Goal: Task Accomplishment & Management: Complete application form

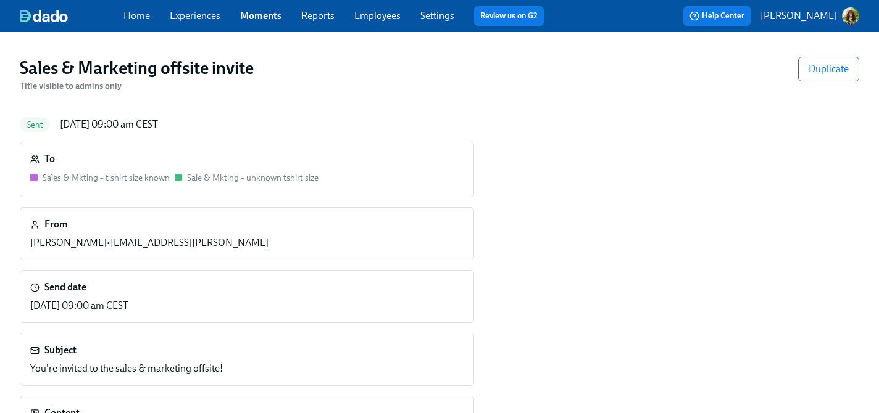
click at [199, 18] on link "Experiences" at bounding box center [195, 16] width 51 height 12
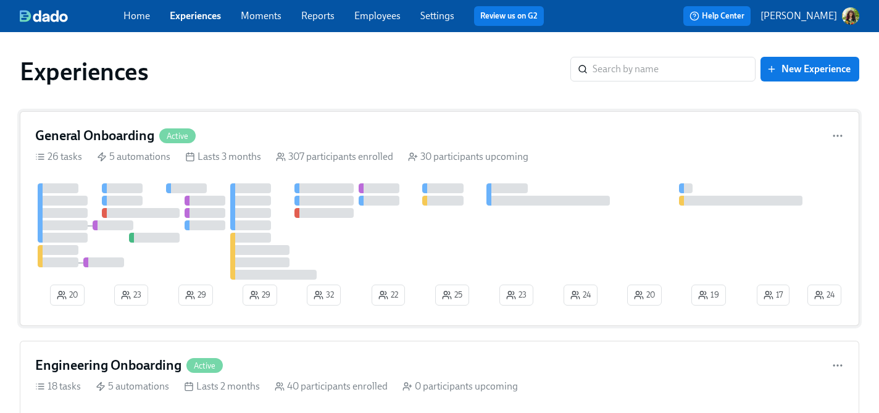
click at [381, 152] on div "307 participants enrolled" at bounding box center [334, 157] width 117 height 14
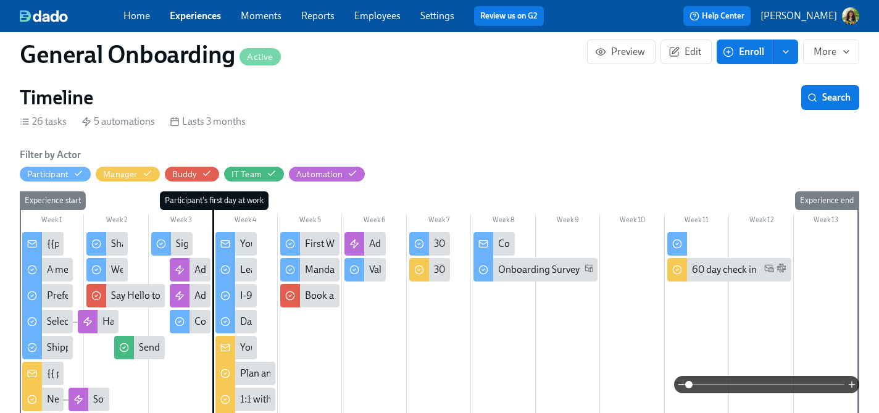
scroll to position [201, 0]
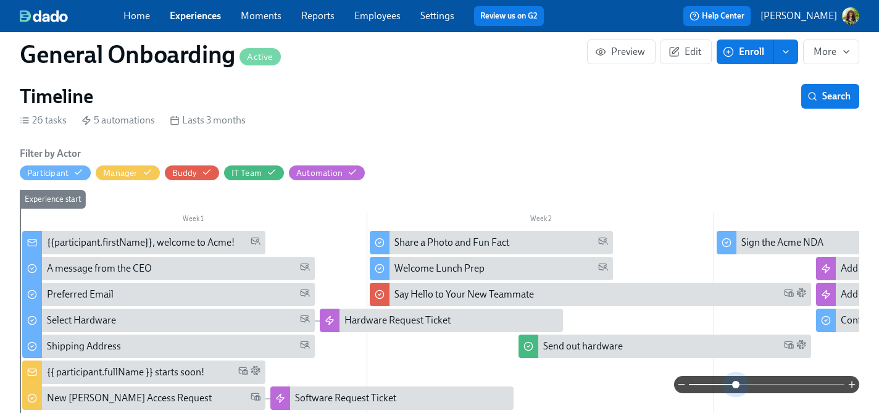
click at [736, 384] on span at bounding box center [767, 384] width 156 height 17
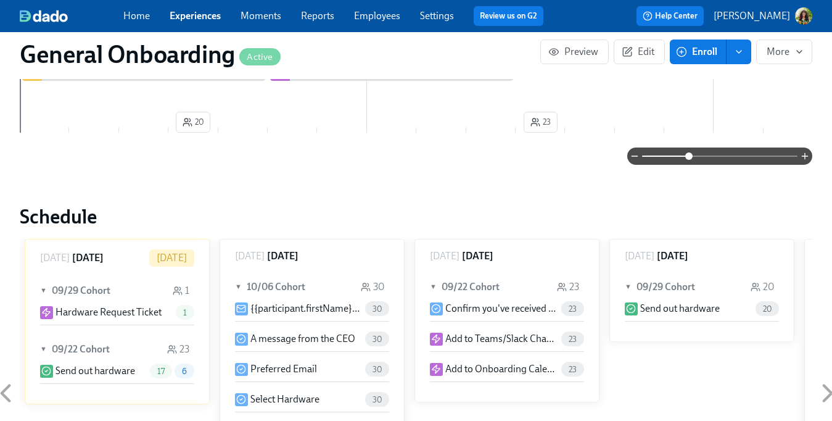
scroll to position [0, 0]
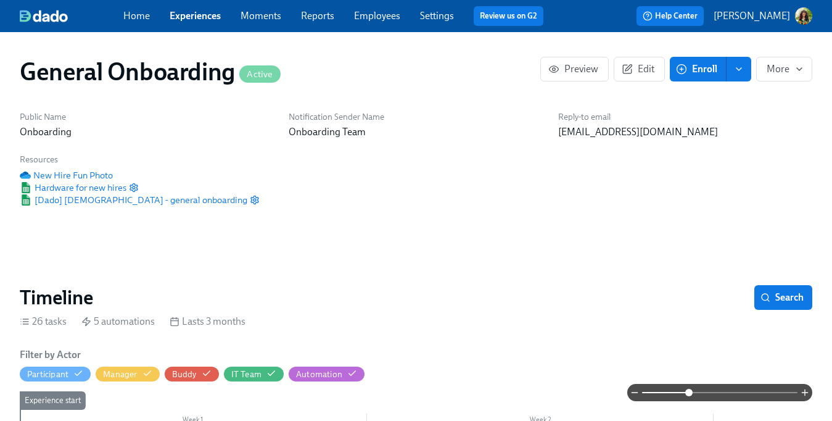
click at [315, 17] on link "Reports" at bounding box center [317, 16] width 33 height 12
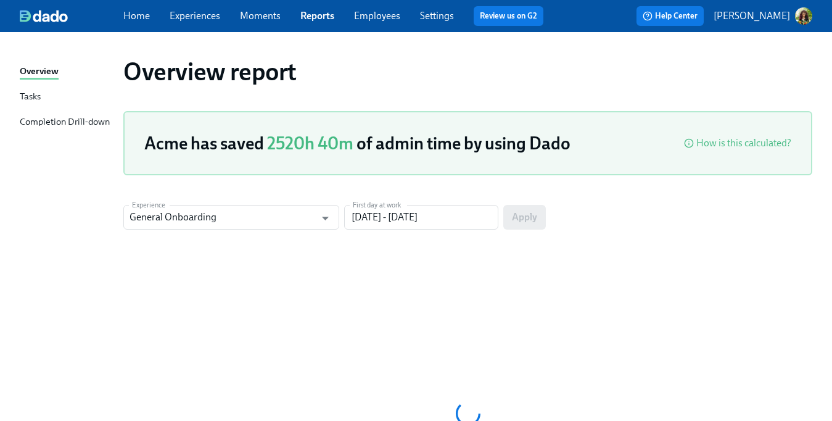
click at [28, 97] on div "Tasks" at bounding box center [30, 96] width 21 height 15
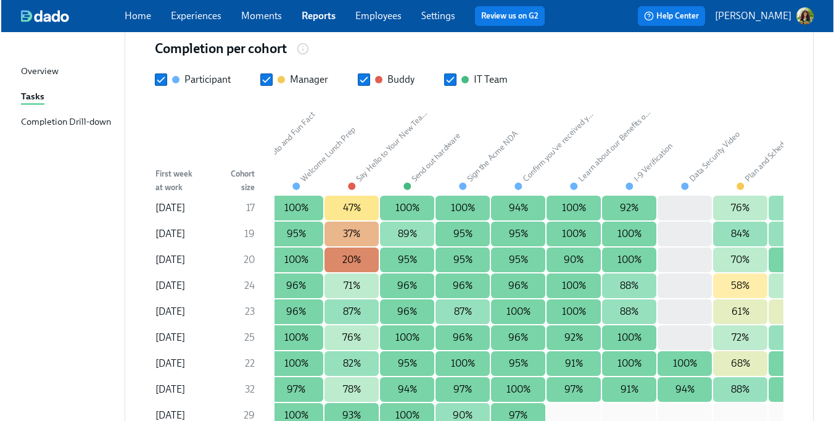
scroll to position [0, 343]
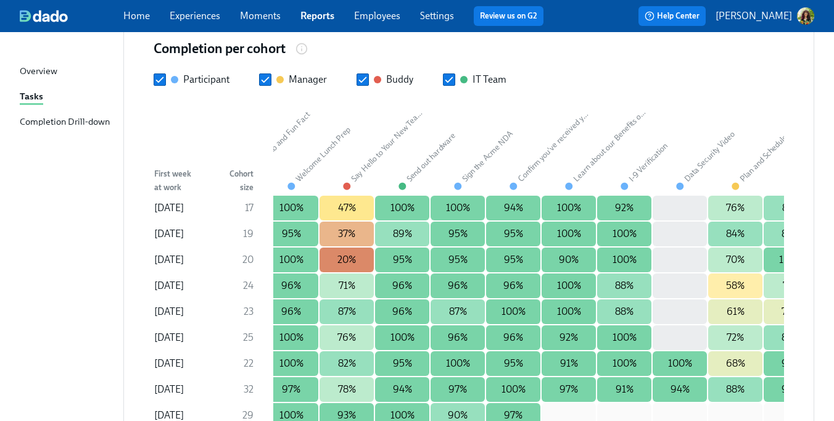
click at [193, 17] on link "Experiences" at bounding box center [195, 16] width 51 height 12
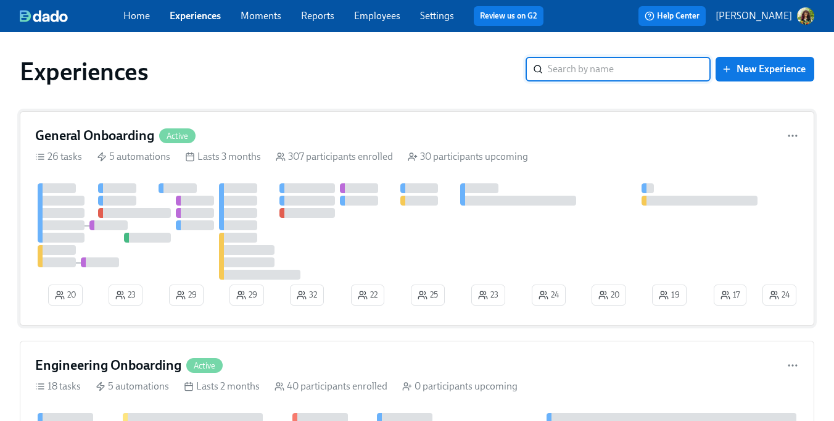
click at [360, 154] on div "307 participants enrolled" at bounding box center [334, 157] width 117 height 14
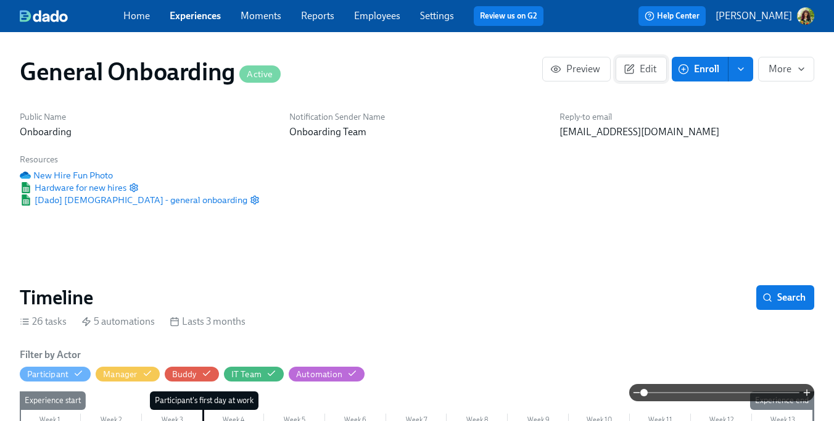
scroll to position [0, 13061]
click at [644, 75] on span "Edit" at bounding box center [641, 69] width 30 height 12
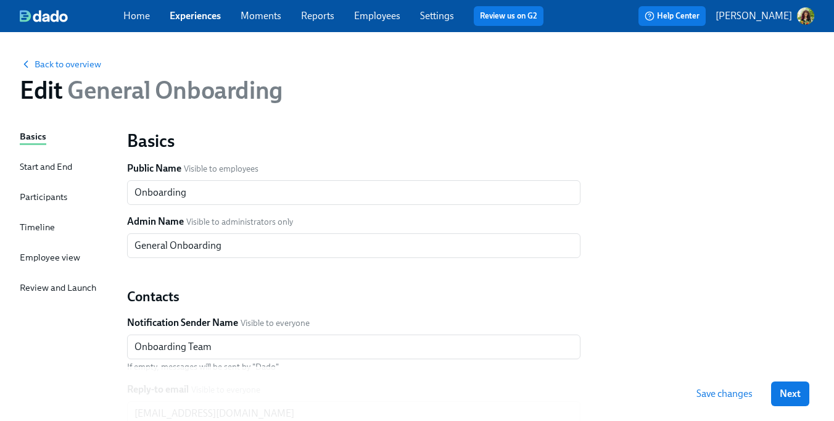
click at [42, 230] on div "Timeline" at bounding box center [37, 227] width 35 height 14
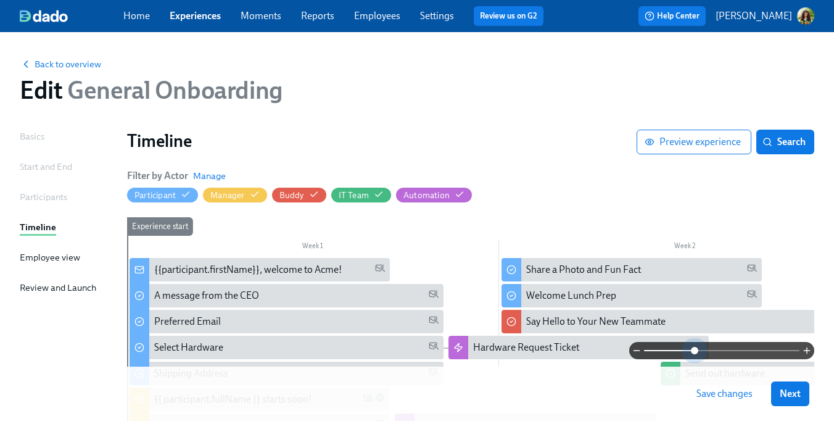
click at [695, 351] on span at bounding box center [722, 350] width 156 height 17
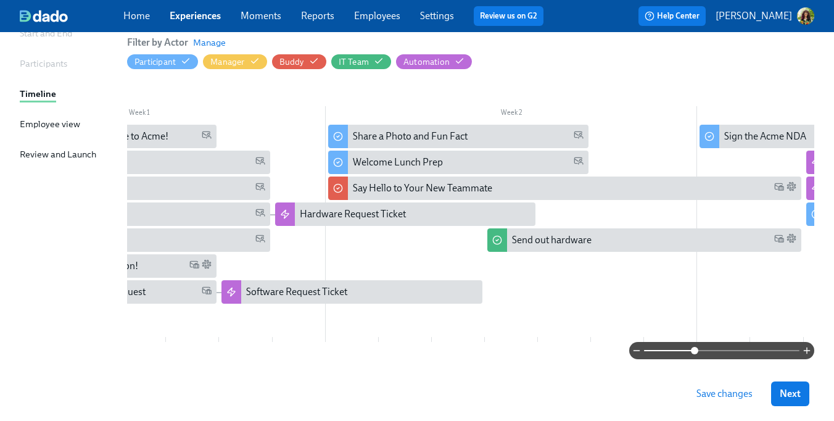
scroll to position [0, 172]
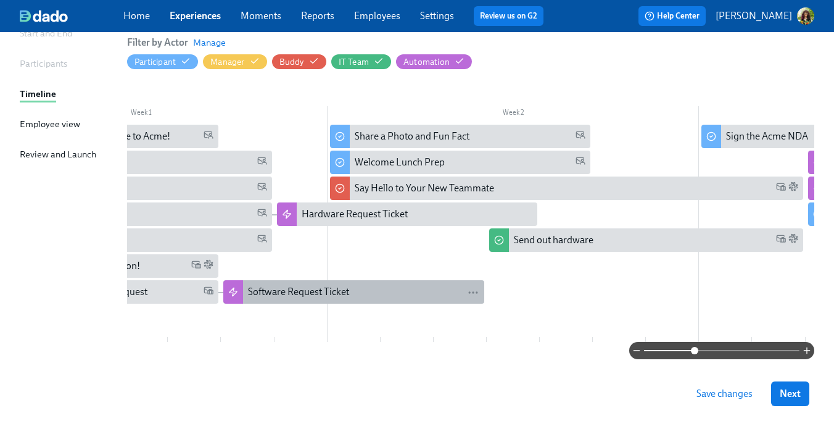
click at [361, 291] on div "Software Request Ticket" at bounding box center [363, 292] width 231 height 14
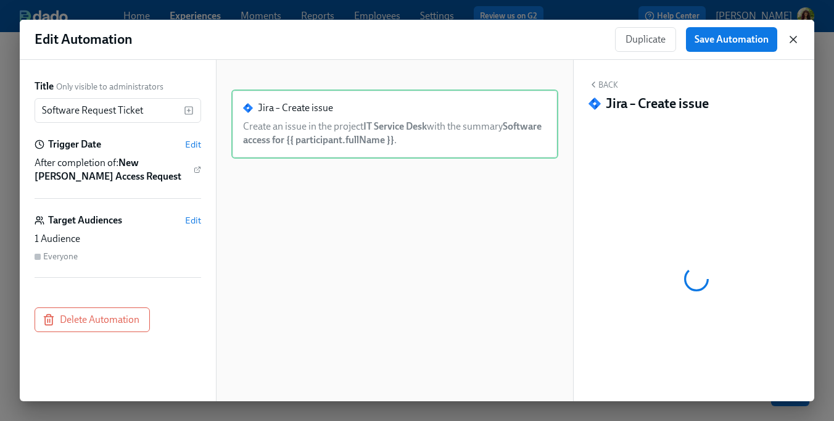
click at [794, 38] on icon "button" at bounding box center [794, 39] width 6 height 6
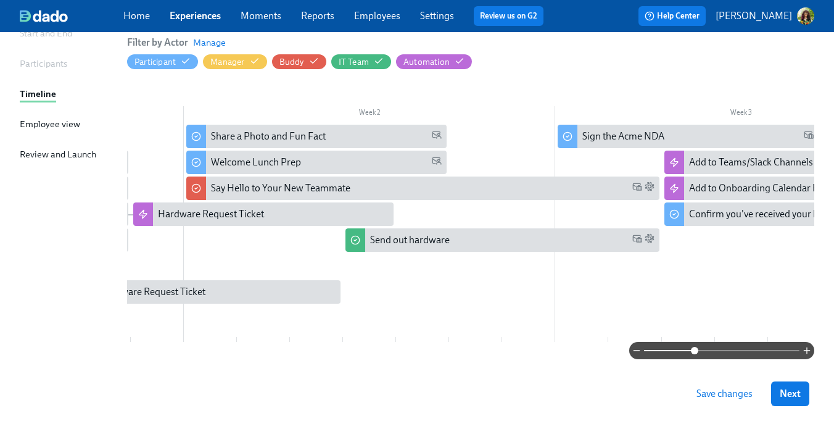
scroll to position [0, 318]
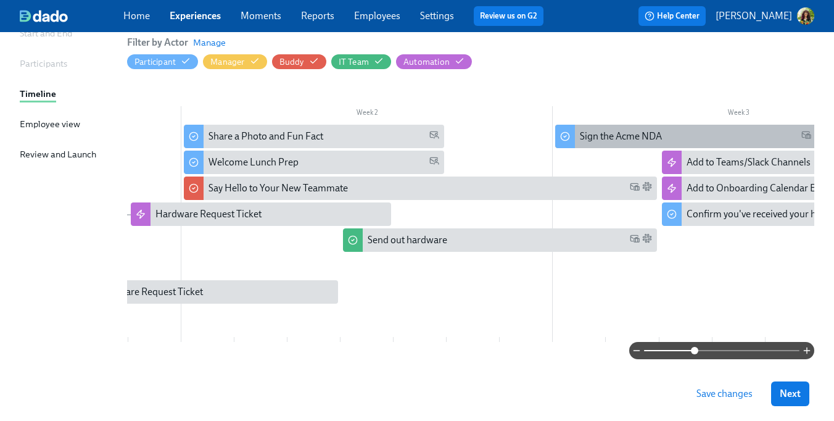
click at [625, 128] on div "Sign the Acme NDA" at bounding box center [685, 136] width 260 height 23
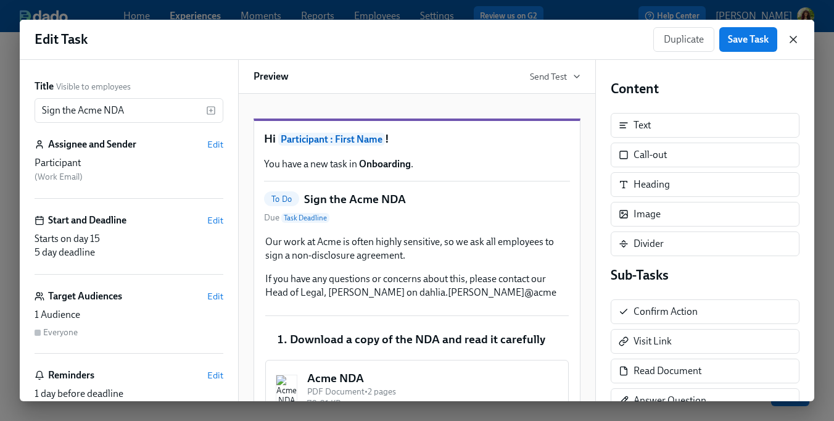
click at [793, 37] on icon "button" at bounding box center [793, 39] width 12 height 12
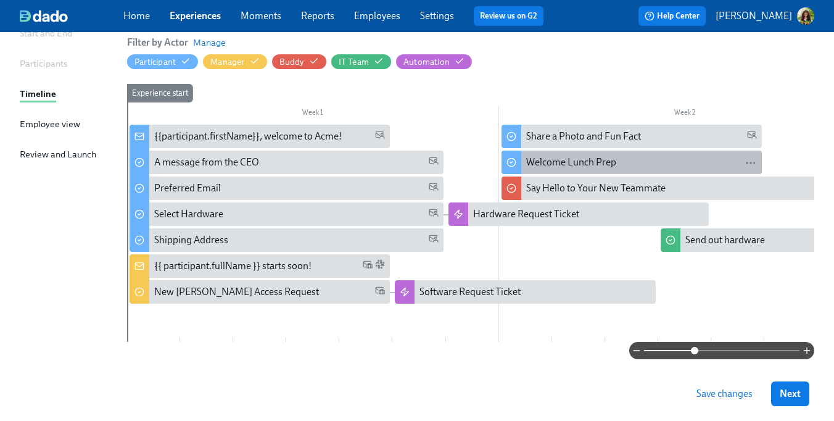
click at [614, 157] on div "Welcome Lunch Prep" at bounding box center [571, 163] width 90 height 14
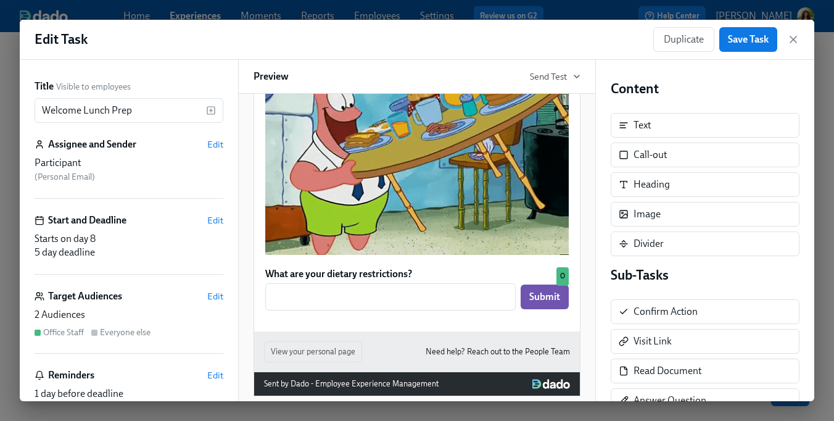
scroll to position [760, 0]
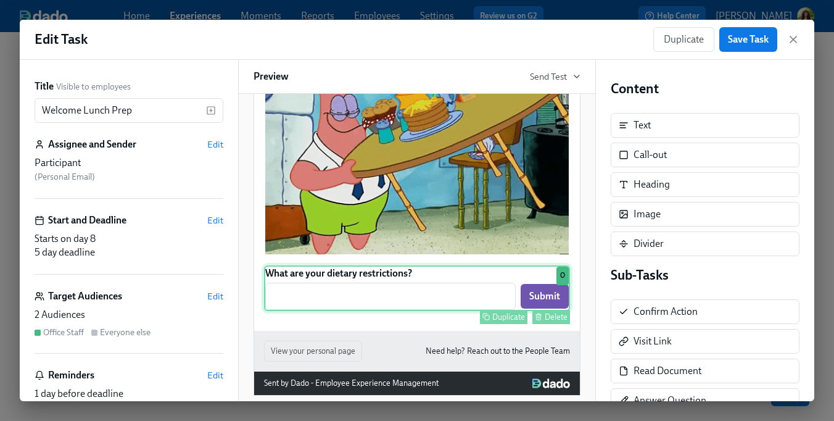
click at [463, 311] on div "What are your dietary restrictions? ​ Submit Duplicate Delete O" at bounding box center [417, 288] width 306 height 46
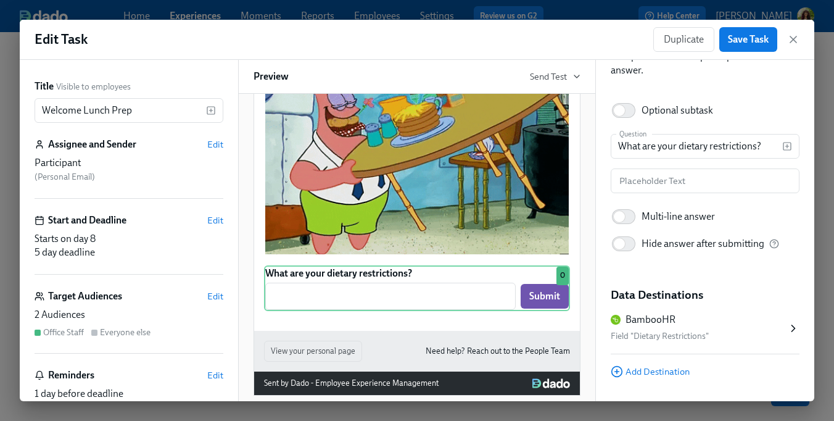
scroll to position [98, 0]
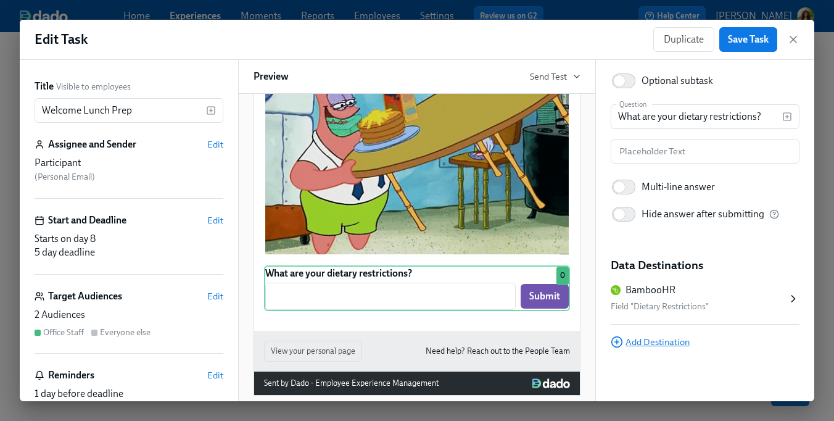
click at [679, 347] on span "Add Destination" at bounding box center [650, 342] width 79 height 12
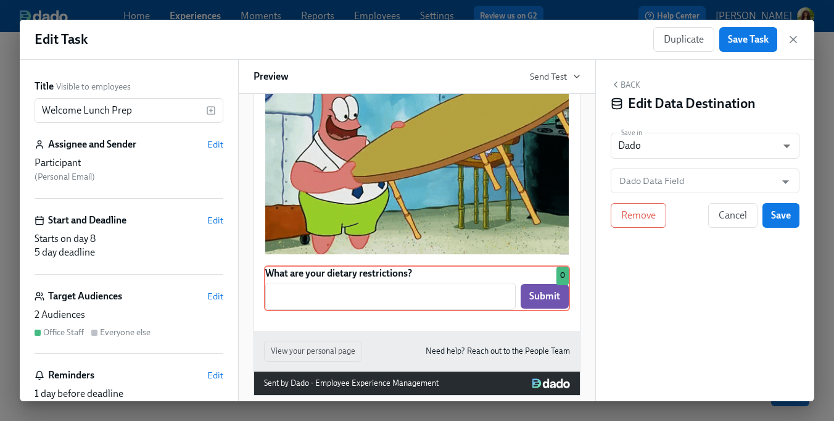
scroll to position [0, 0]
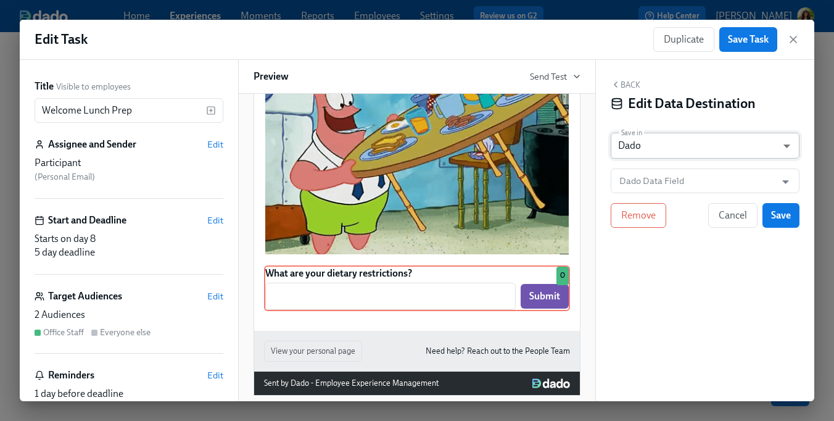
click at [691, 137] on body "Home Experiences Moments Reports Employees Settings Review us on G2 Help Center…" at bounding box center [417, 157] width 834 height 581
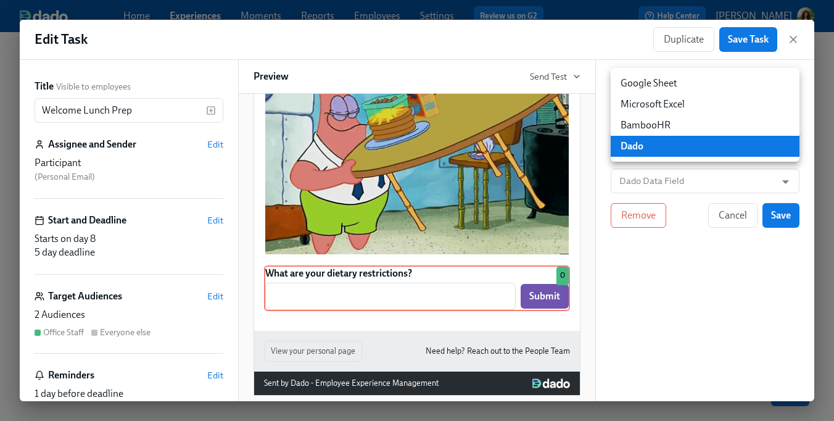
click at [678, 84] on li "Google Sheet" at bounding box center [705, 83] width 189 height 21
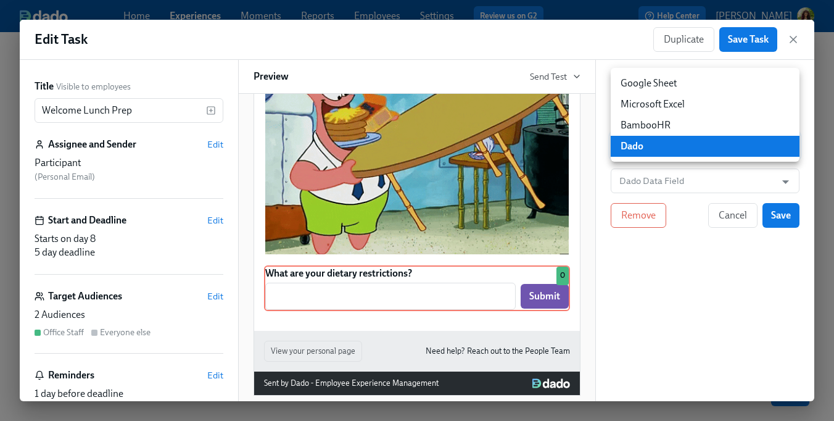
type input "GOOGLE_SHEET"
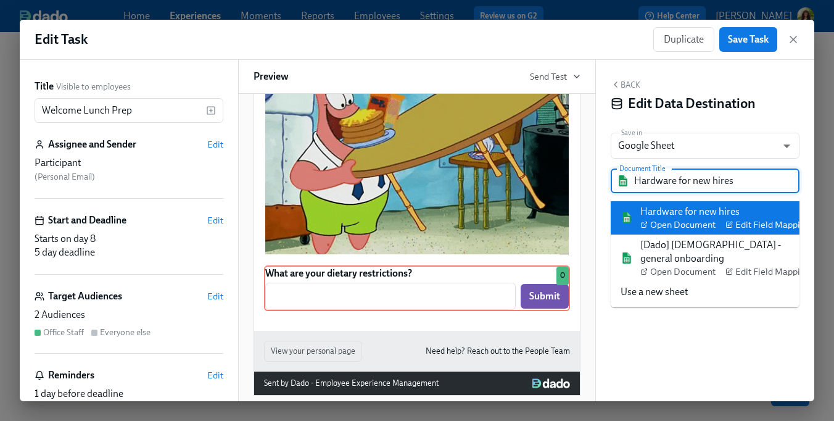
click at [762, 183] on input "Hardware for new hires" at bounding box center [713, 180] width 159 height 25
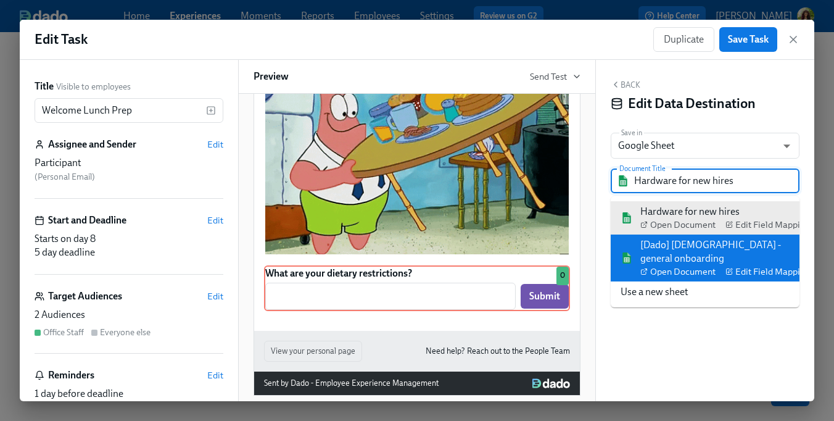
click at [782, 241] on div "[Dado] US - general onboarding Open Document Edit Field Mappings" at bounding box center [727, 257] width 173 height 39
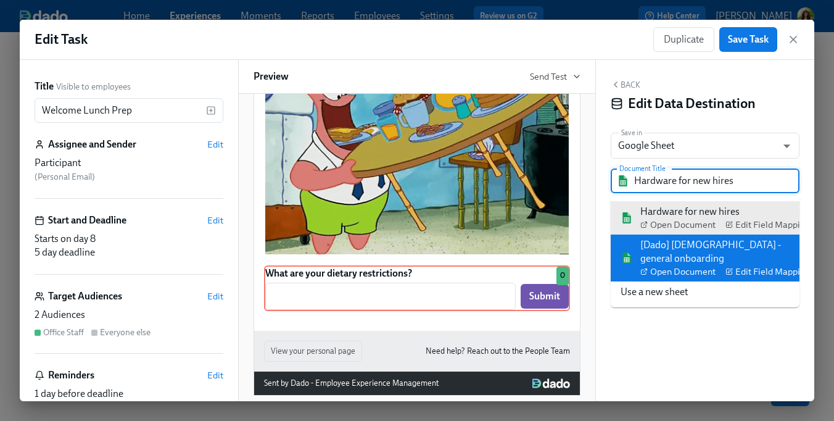
type input "[Dado] US - general onboarding"
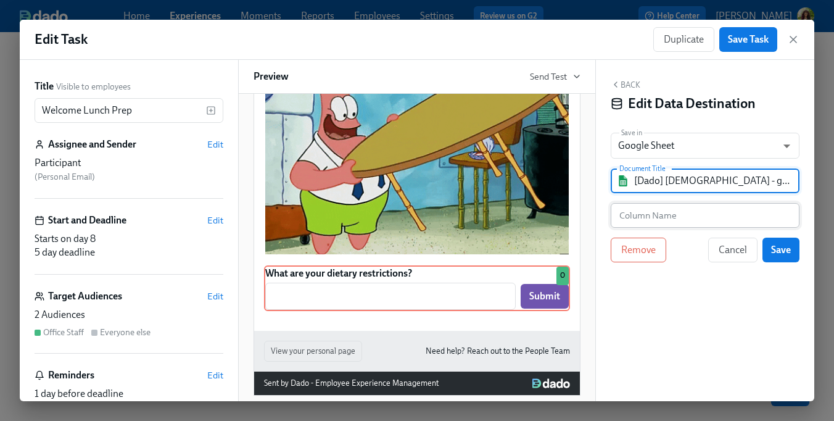
click at [709, 218] on input "text" at bounding box center [705, 215] width 189 height 25
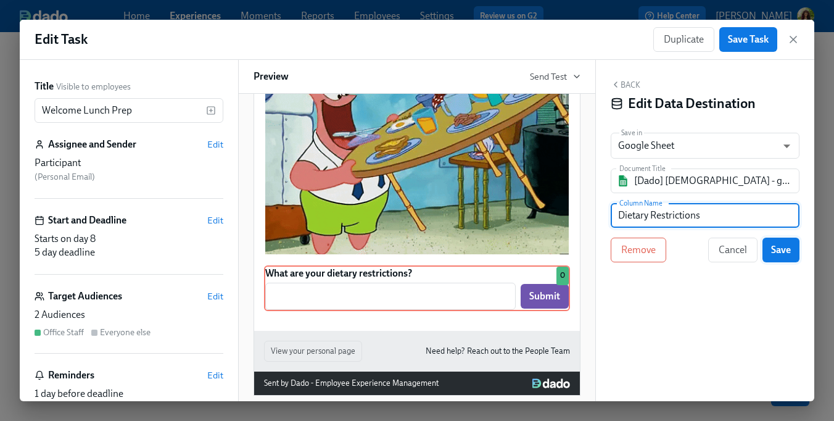
type input "Dietary Restrictions"
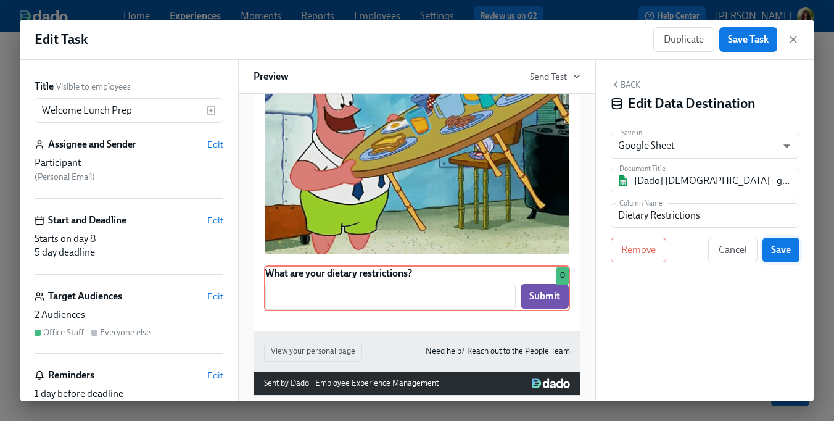
click at [785, 252] on span "Save" at bounding box center [781, 250] width 20 height 12
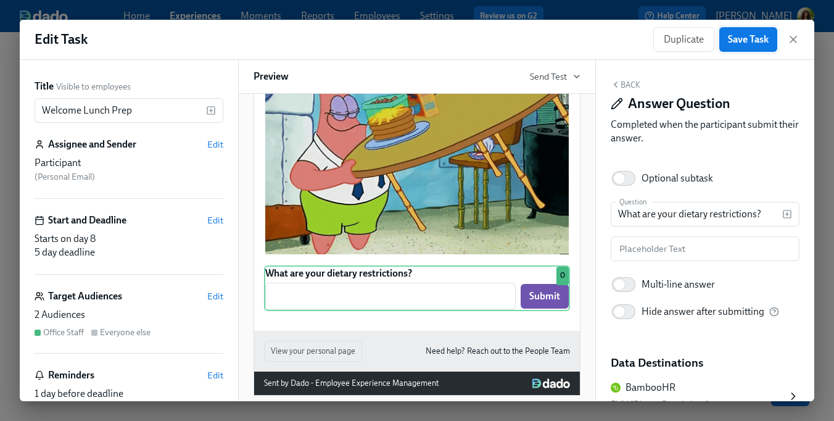
click at [749, 36] on span "Save Task" at bounding box center [748, 39] width 41 height 12
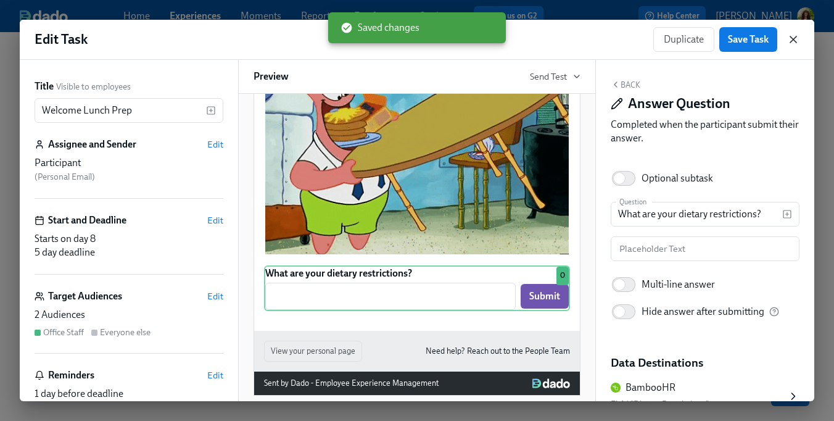
click at [793, 35] on icon "button" at bounding box center [793, 39] width 12 height 12
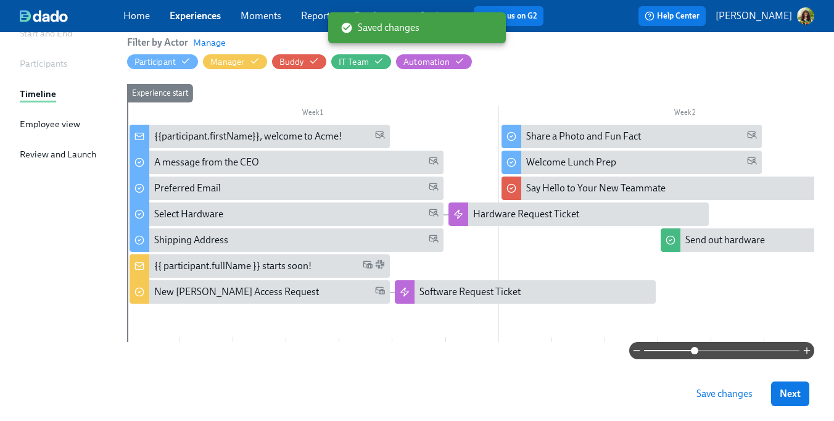
click at [722, 392] on span "Save changes" at bounding box center [725, 394] width 56 height 12
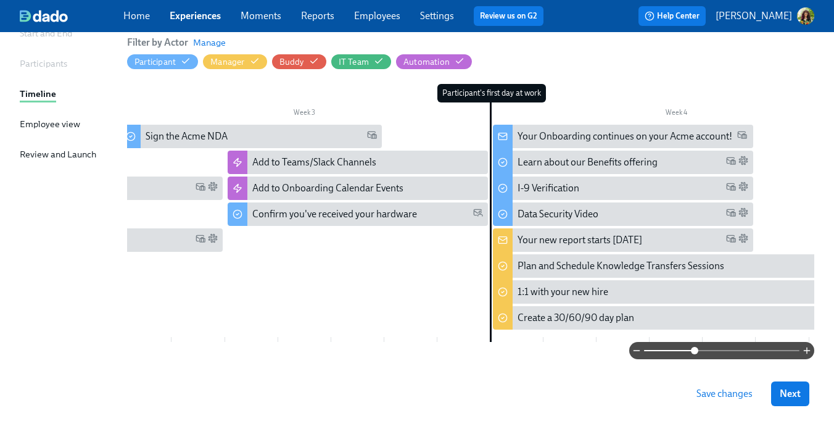
scroll to position [0, 752]
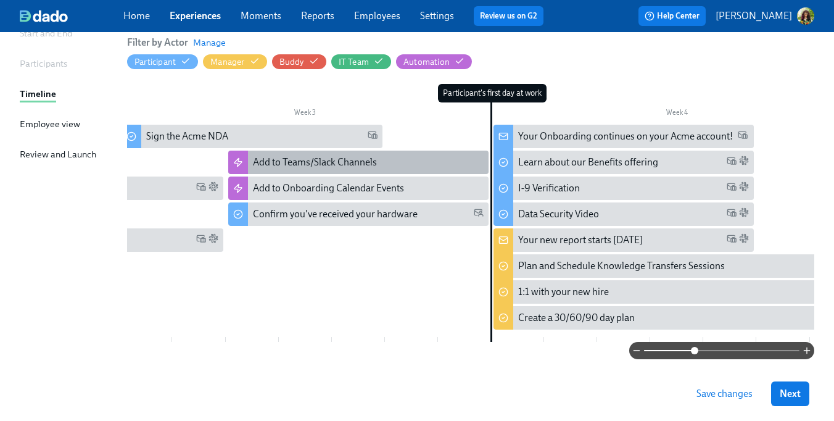
click at [323, 162] on div "Add to Teams/Slack Channels" at bounding box center [315, 163] width 124 height 14
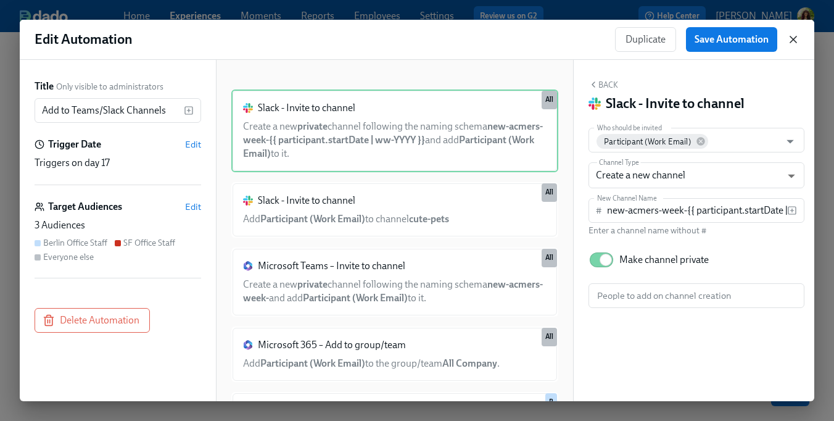
click at [794, 38] on icon "button" at bounding box center [793, 39] width 12 height 12
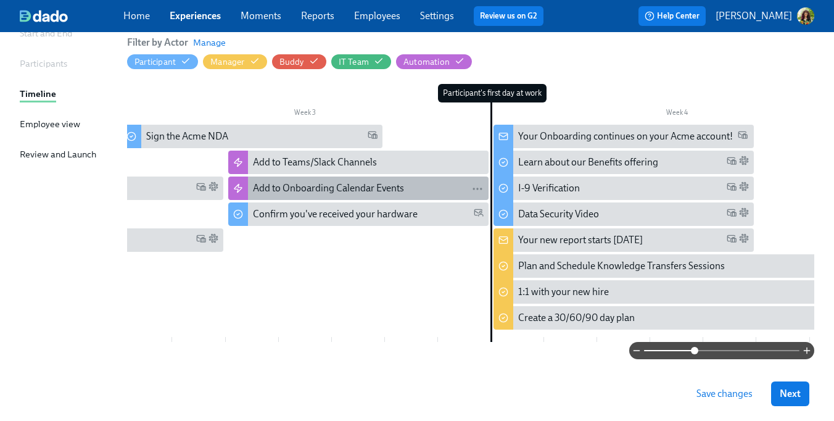
click at [381, 193] on div "Add to Onboarding Calendar Events" at bounding box center [328, 188] width 151 height 14
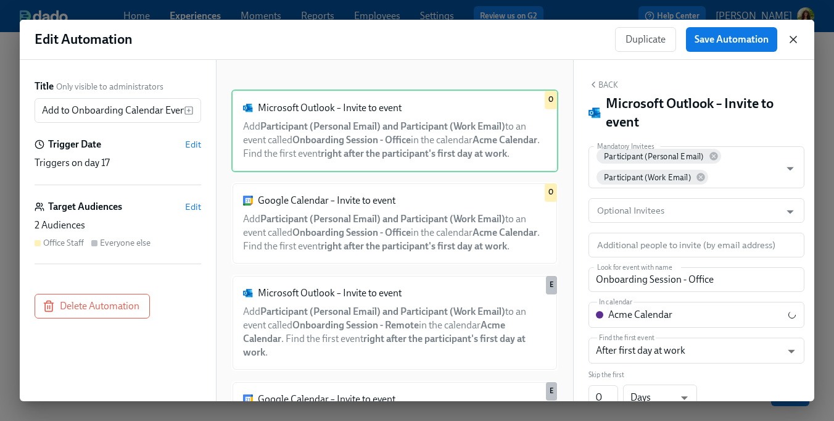
click at [793, 38] on icon "button" at bounding box center [794, 39] width 6 height 6
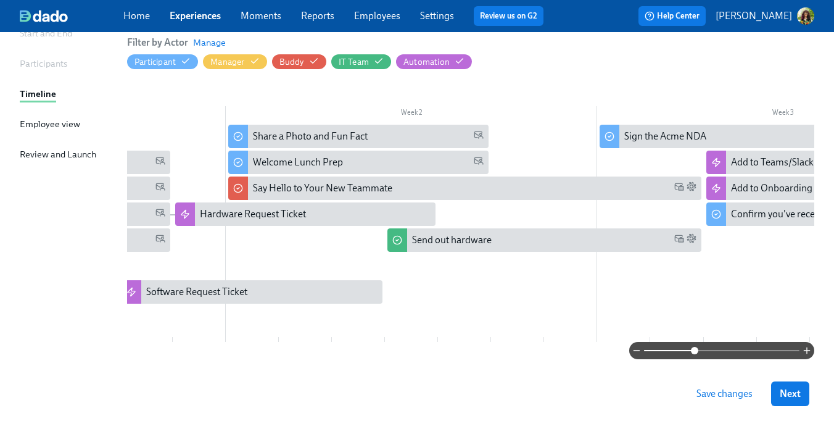
scroll to position [0, 272]
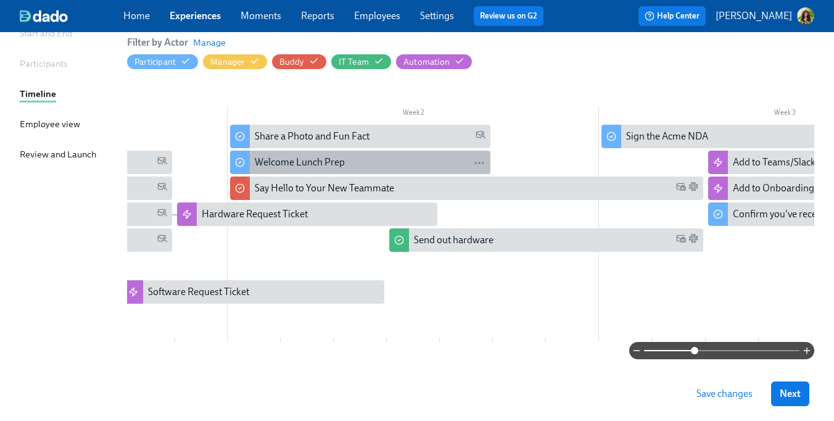
click at [373, 159] on div "Welcome Lunch Prep" at bounding box center [370, 163] width 231 height 14
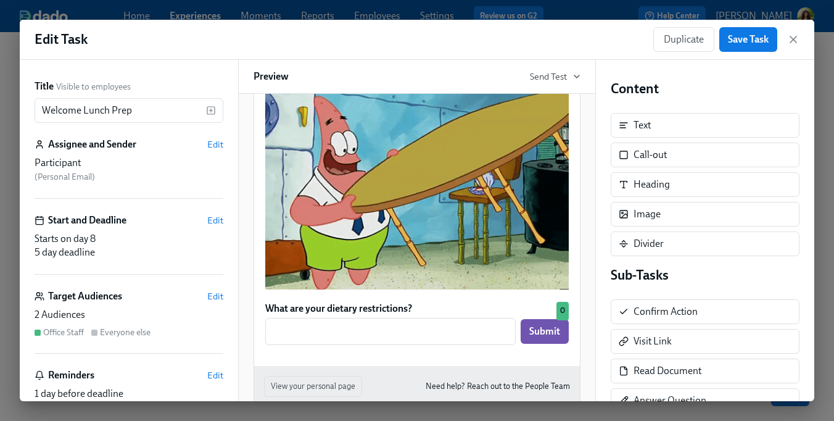
scroll to position [795, 0]
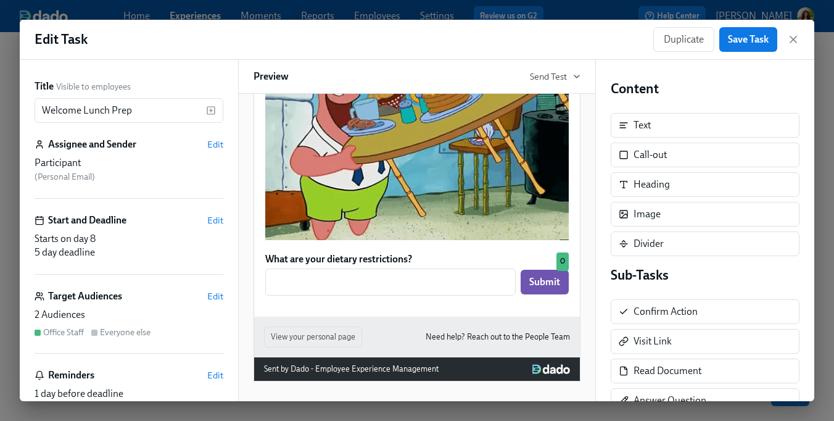
click at [392, 280] on div "What are your dietary restrictions? ​ Submit Duplicate Delete O" at bounding box center [417, 274] width 306 height 46
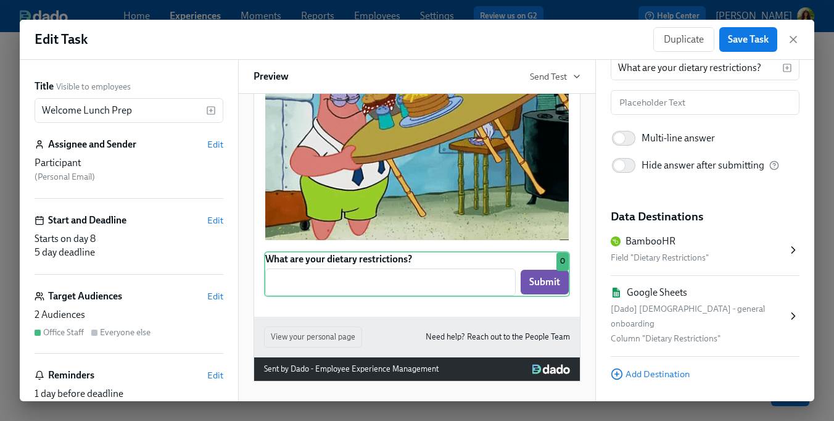
scroll to position [164, 0]
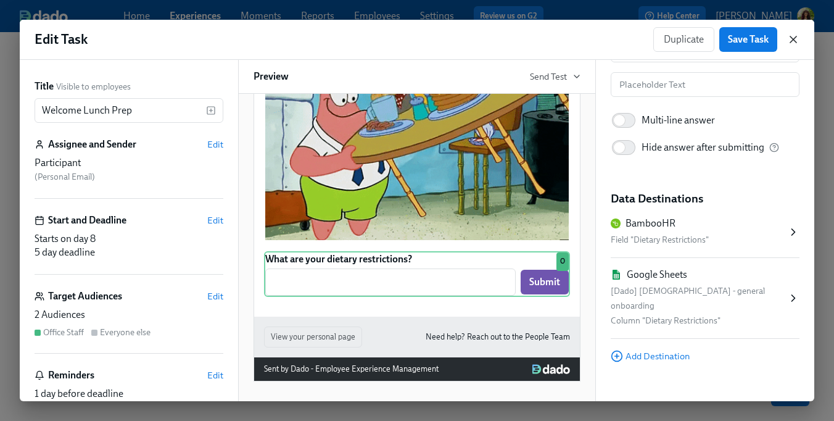
click at [794, 39] on icon "button" at bounding box center [793, 39] width 12 height 12
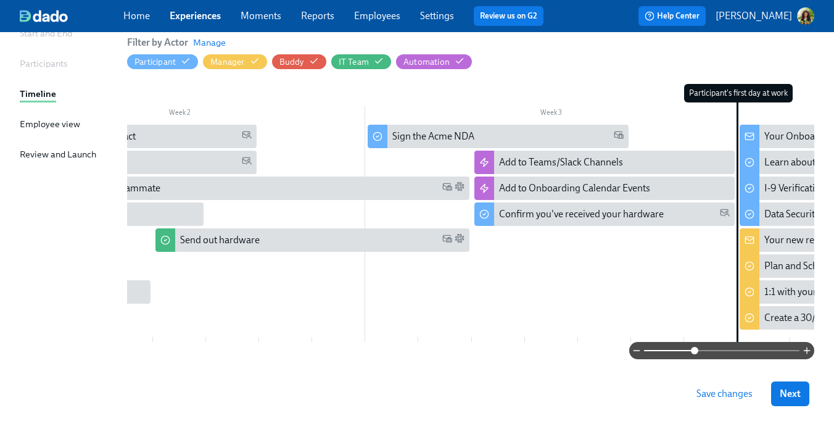
scroll to position [0, 509]
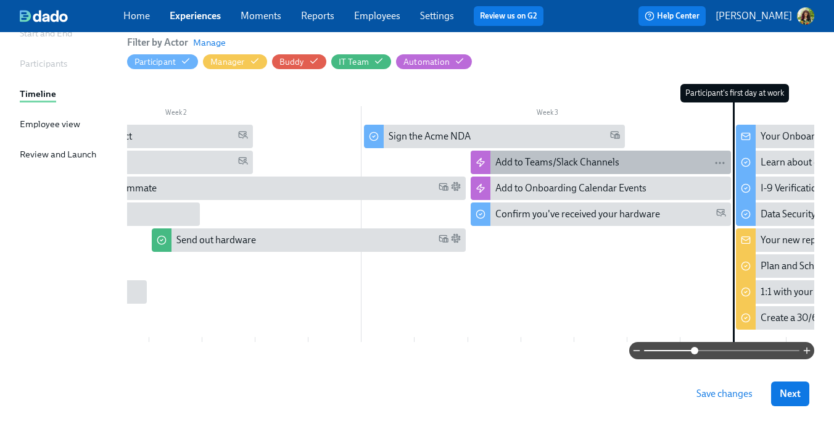
click at [578, 164] on div "Add to Teams/Slack Channels" at bounding box center [558, 163] width 124 height 14
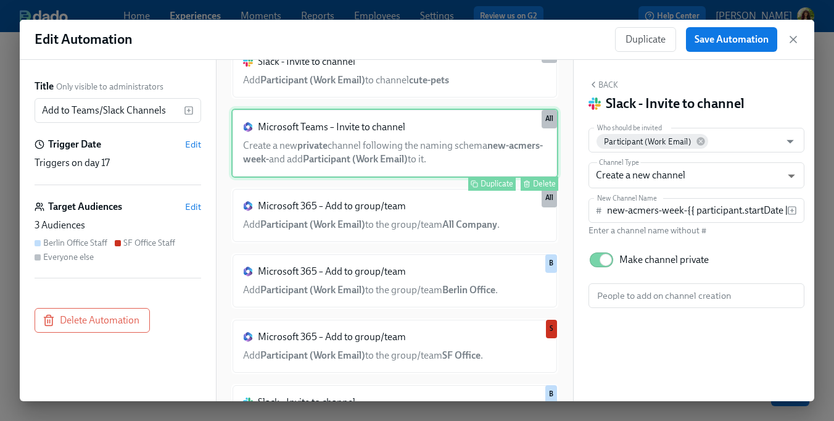
scroll to position [138, 0]
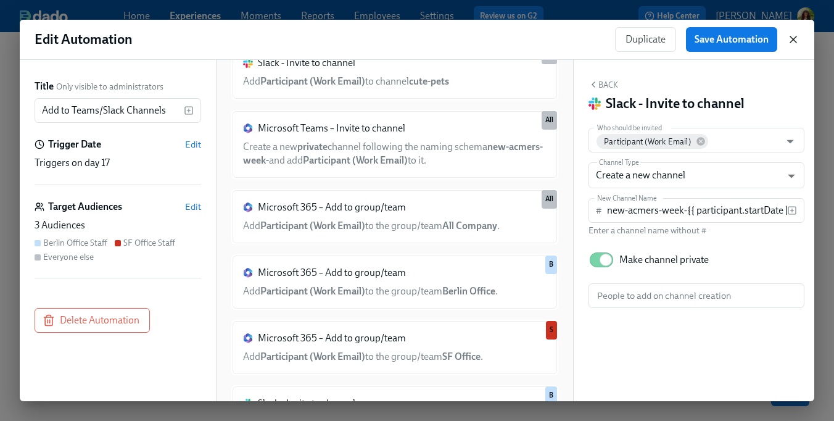
click at [792, 35] on icon "button" at bounding box center [793, 39] width 12 height 12
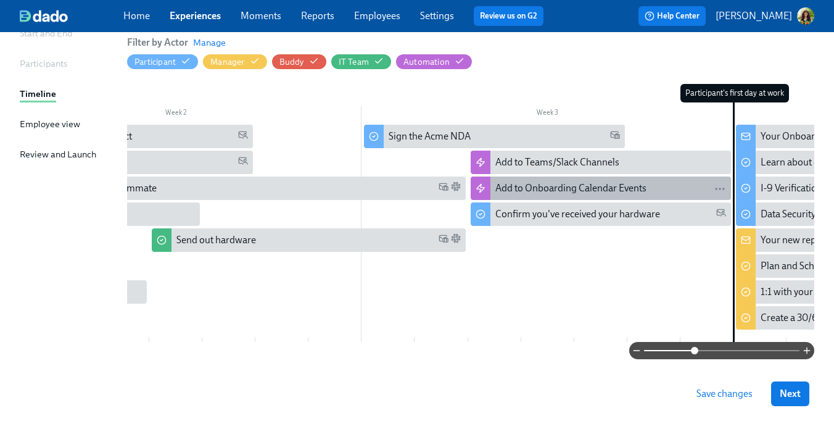
click at [608, 189] on div "Add to Onboarding Calendar Events" at bounding box center [571, 188] width 151 height 14
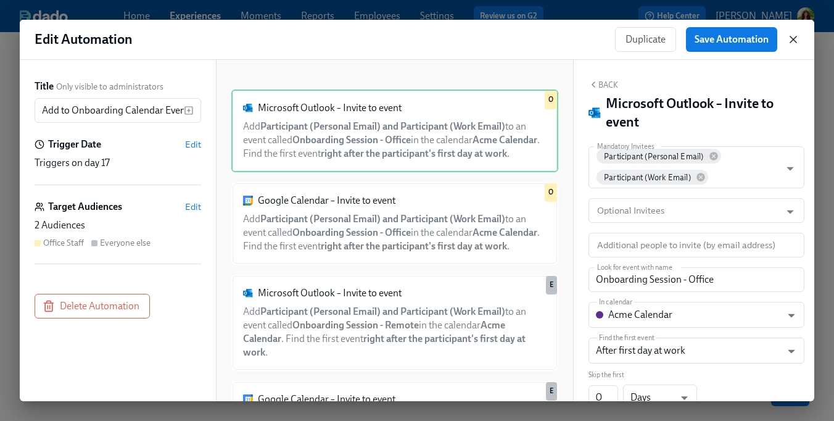
click at [793, 37] on icon "button" at bounding box center [793, 39] width 12 height 12
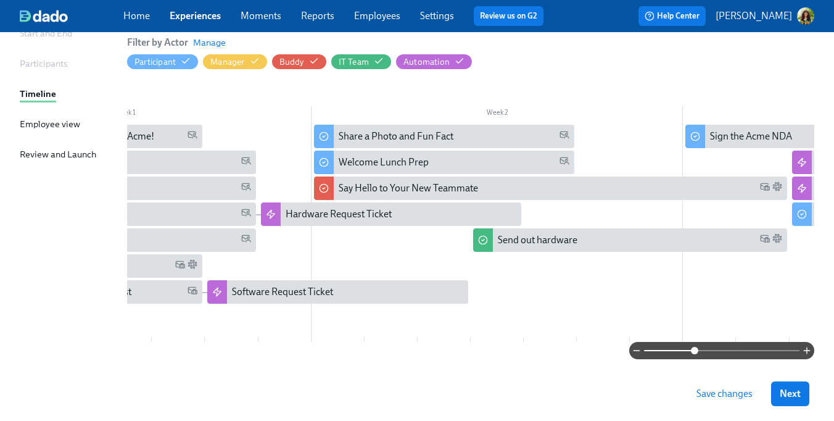
scroll to position [0, 186]
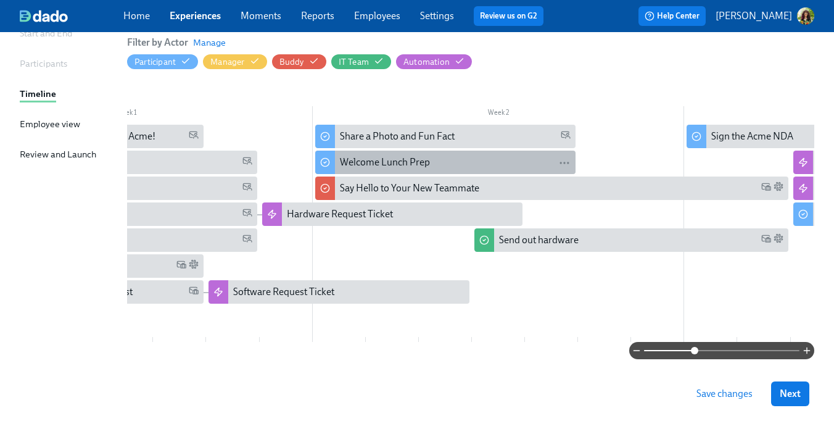
click at [454, 157] on div "Welcome Lunch Prep" at bounding box center [455, 163] width 231 height 14
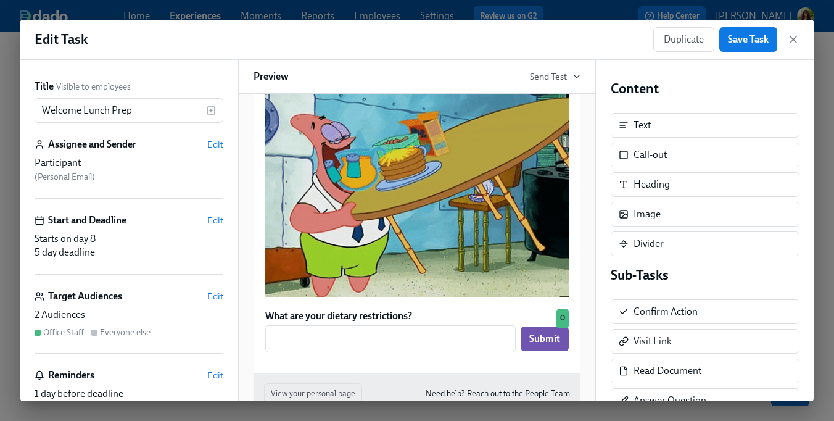
scroll to position [795, 0]
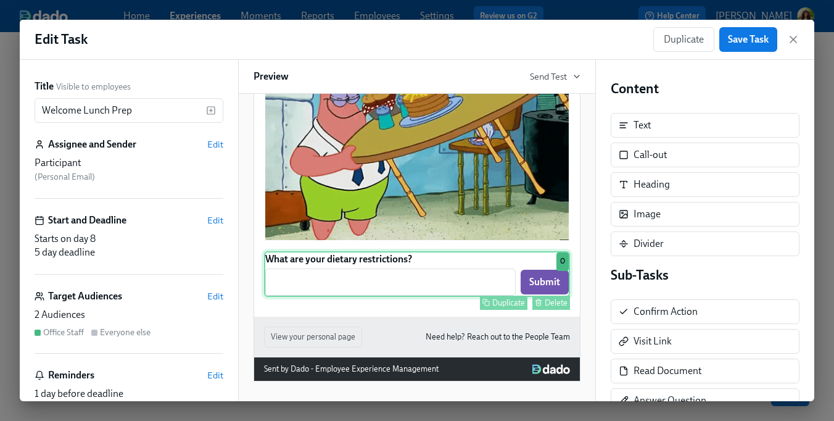
click at [419, 296] on div "Duplicate Delete" at bounding box center [419, 303] width 304 height 14
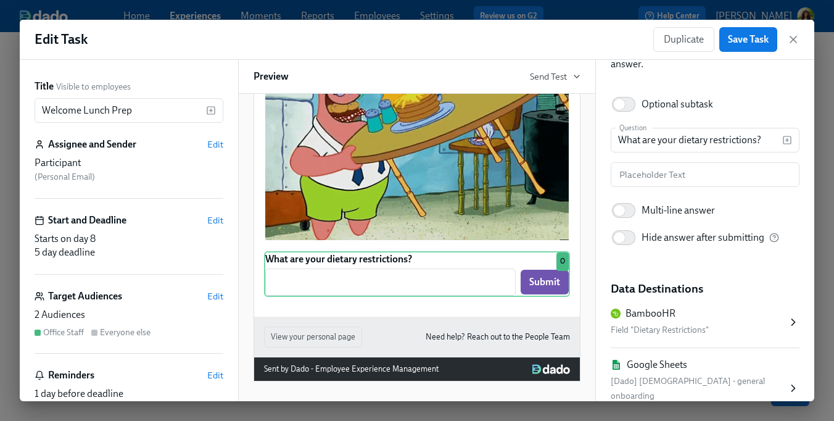
scroll to position [164, 0]
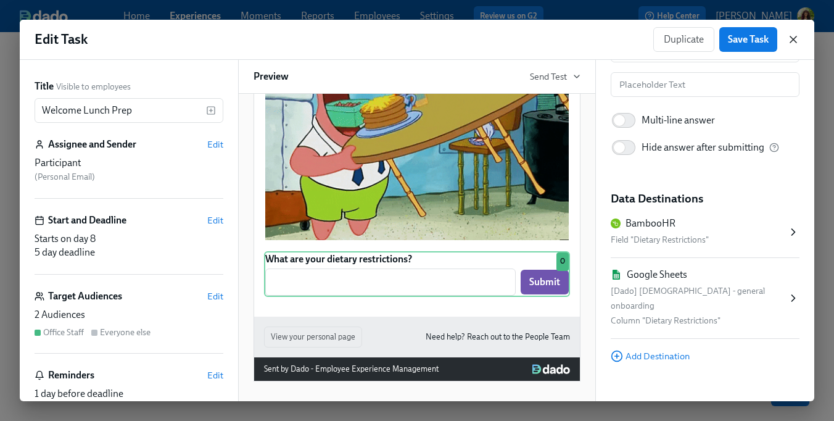
click at [793, 39] on icon "button" at bounding box center [794, 39] width 6 height 6
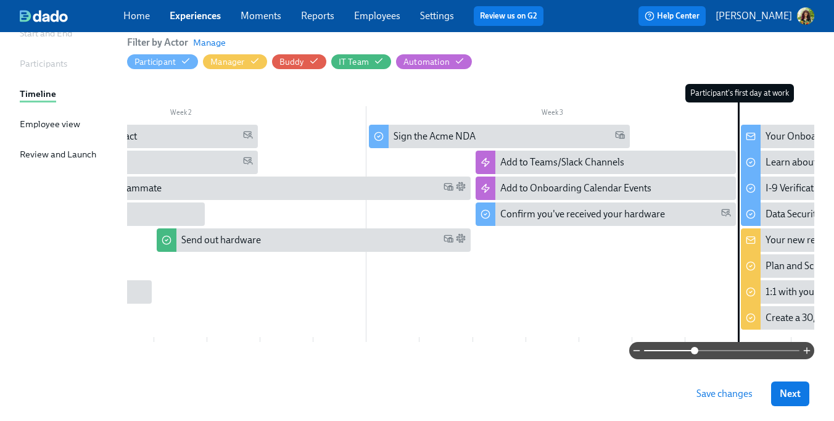
scroll to position [0, 506]
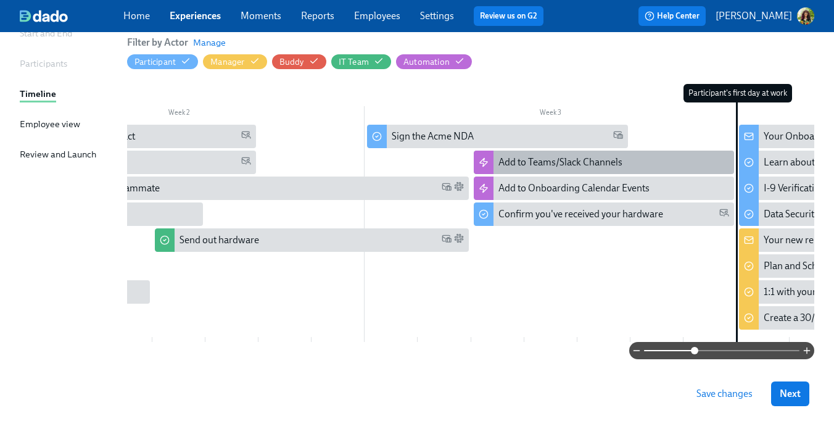
click at [613, 158] on div "Add to Teams/Slack Channels" at bounding box center [561, 163] width 124 height 14
click at [615, 164] on body "Home Experiences Moments Reports Employees Settings Review us on G2 Help Center…" at bounding box center [417, 157] width 834 height 581
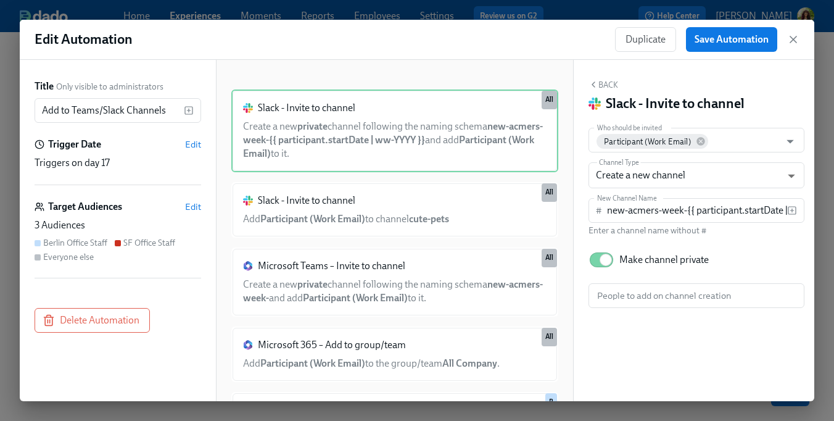
click at [581, 164] on div "Use existing channel Create a new channel" at bounding box center [417, 210] width 834 height 421
click at [795, 38] on icon "button" at bounding box center [794, 39] width 6 height 6
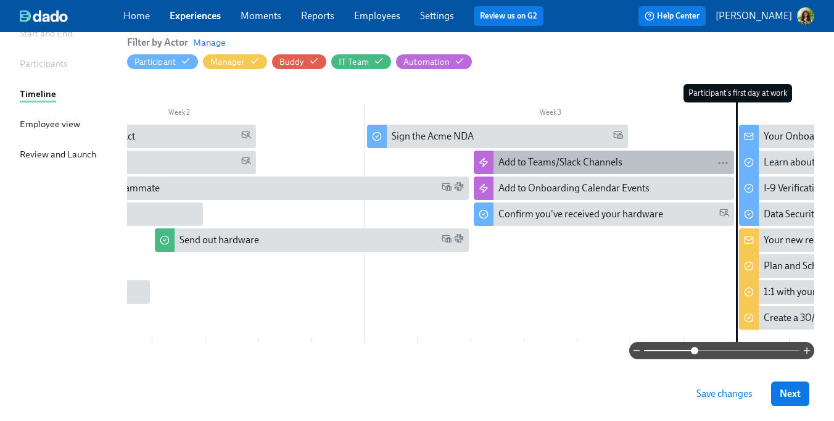
click at [596, 167] on div "Add to Teams/Slack Channels" at bounding box center [561, 163] width 124 height 14
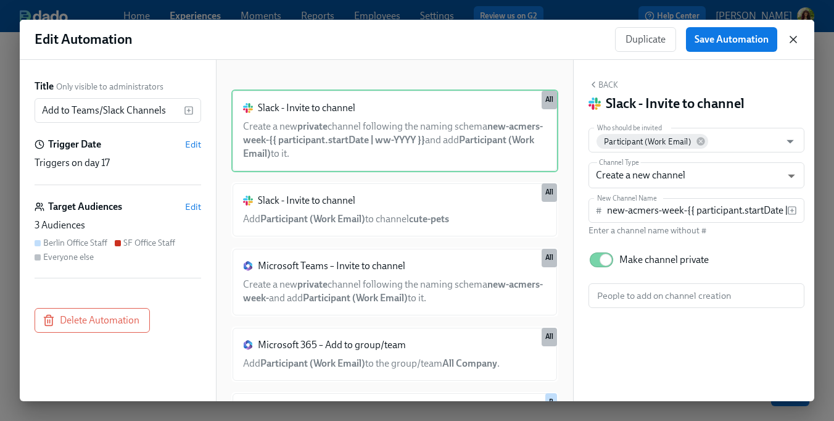
click at [797, 39] on icon "button" at bounding box center [793, 39] width 12 height 12
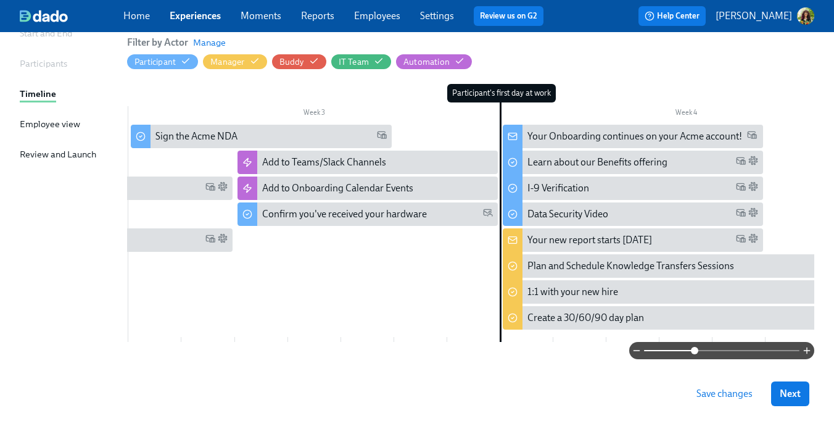
scroll to position [0, 752]
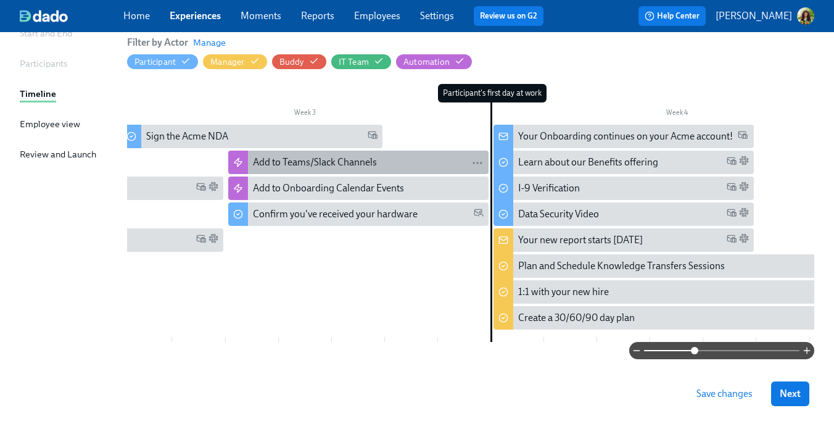
click at [333, 162] on div "Add to Teams/Slack Channels" at bounding box center [315, 163] width 124 height 14
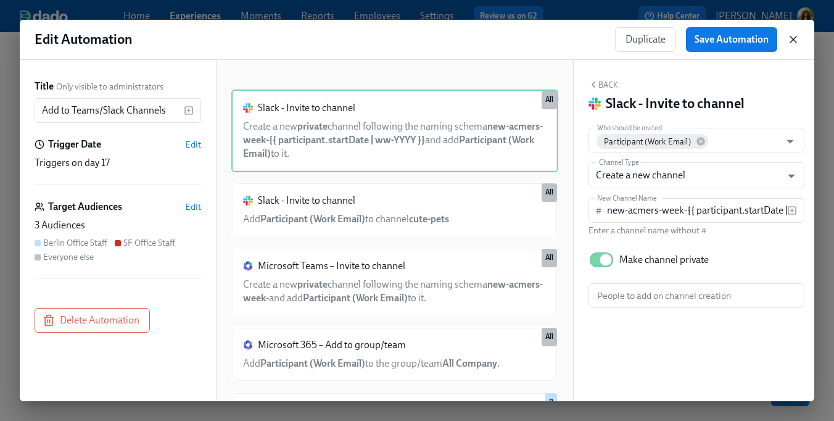
click at [793, 41] on icon "button" at bounding box center [793, 39] width 12 height 12
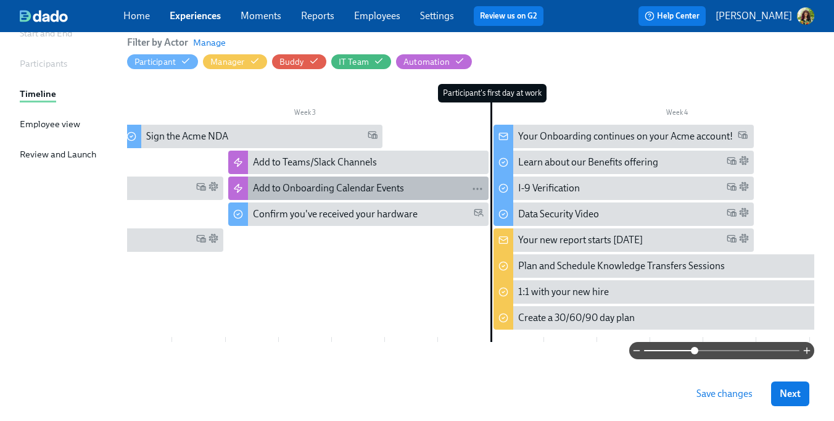
click at [374, 185] on div "Add to Onboarding Calendar Events" at bounding box center [328, 188] width 151 height 14
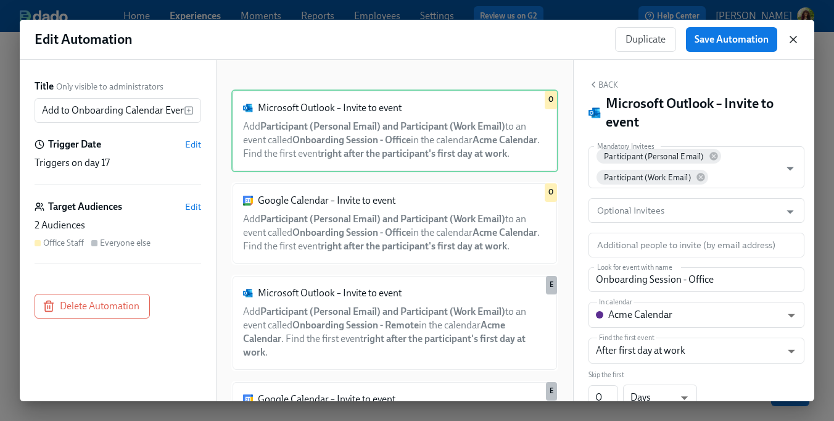
click at [794, 38] on icon "button" at bounding box center [793, 39] width 12 height 12
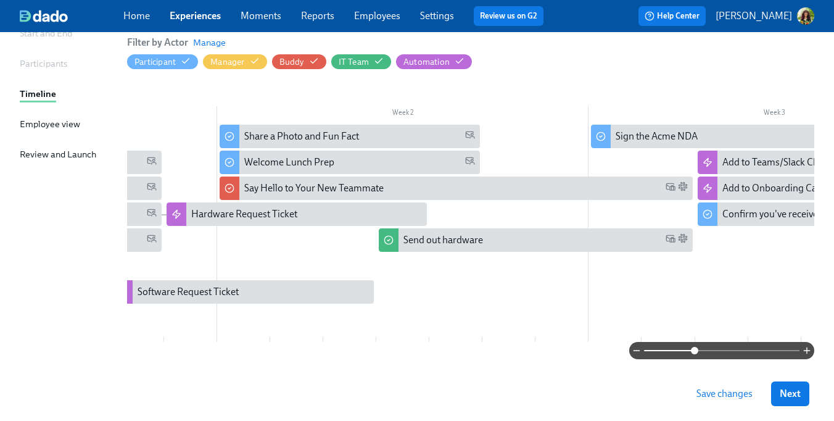
scroll to position [0, 270]
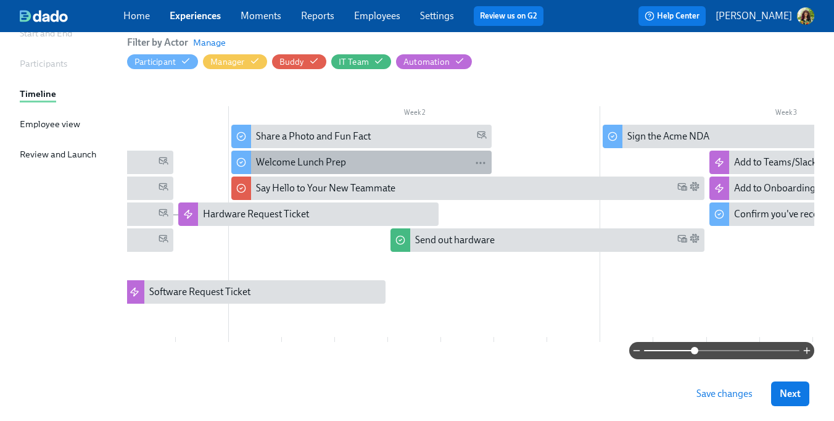
click at [362, 164] on div "Welcome Lunch Prep" at bounding box center [371, 163] width 231 height 14
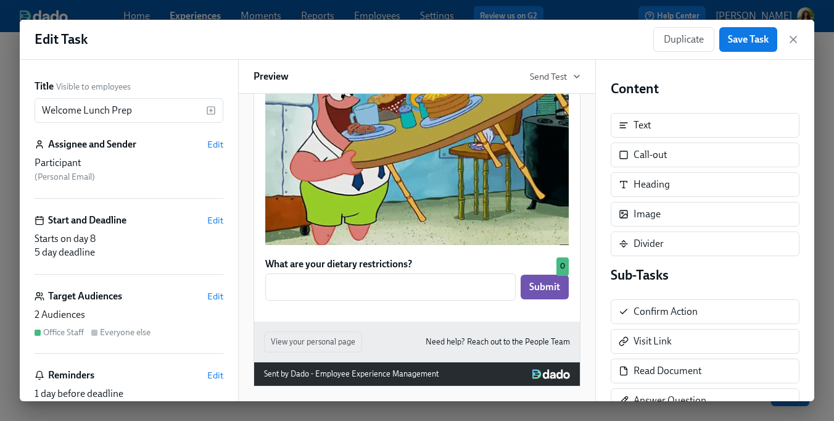
scroll to position [788, 0]
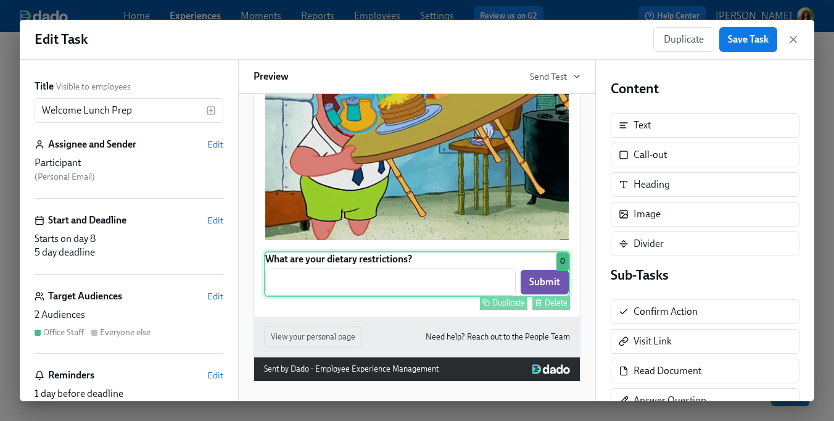
click at [435, 288] on div "What are your dietary restrictions? ​ Submit Duplicate Delete O" at bounding box center [417, 274] width 306 height 46
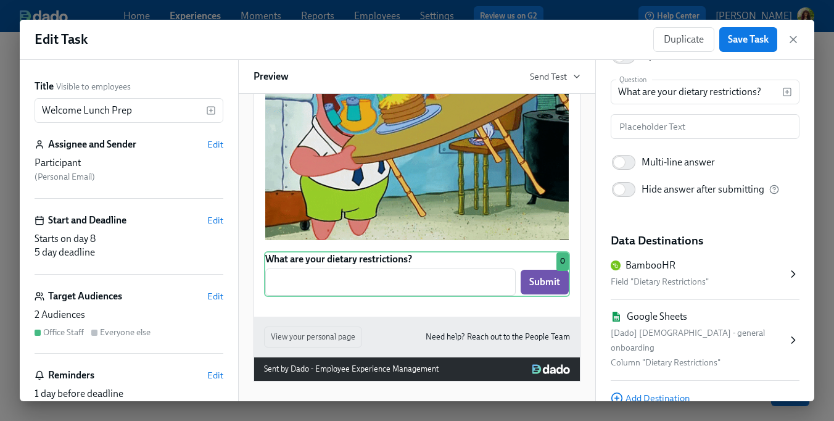
scroll to position [127, 0]
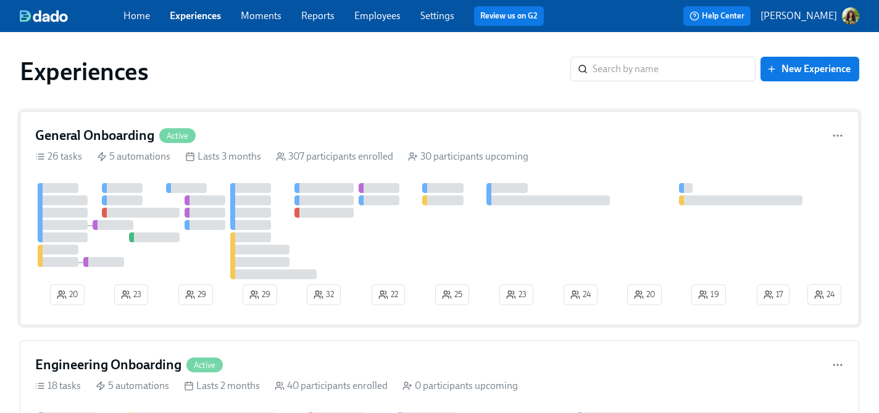
click at [483, 136] on div "General Onboarding Active" at bounding box center [439, 136] width 808 height 19
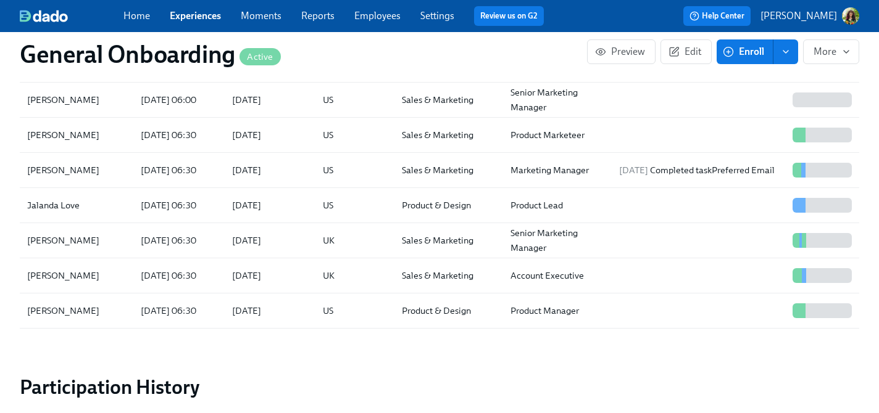
scroll to position [1002, 0]
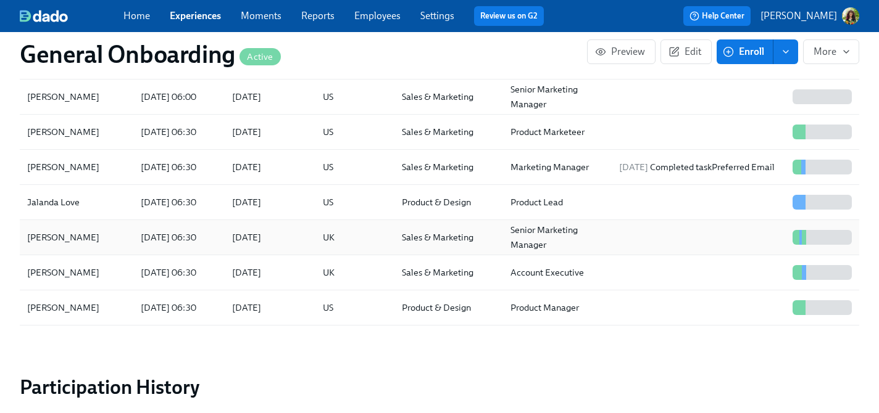
click at [634, 244] on div at bounding box center [698, 237] width 178 height 25
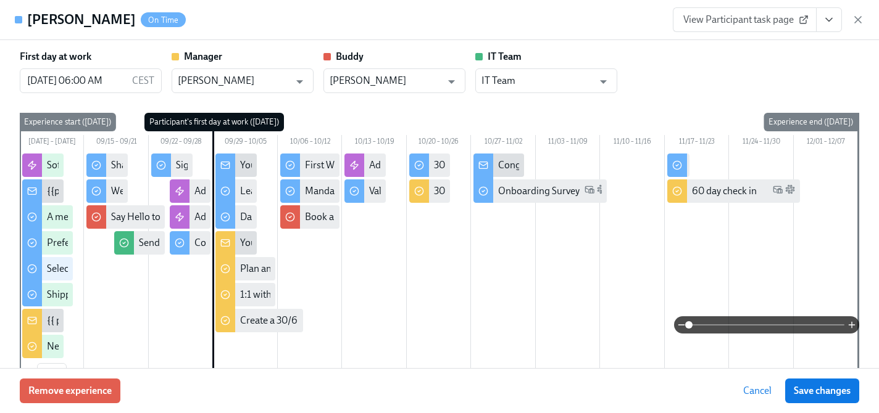
click at [734, 325] on span at bounding box center [767, 325] width 156 height 17
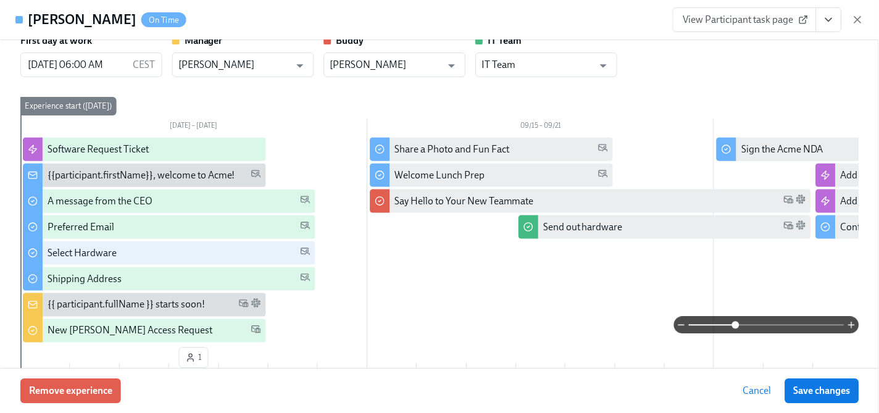
scroll to position [14, 0]
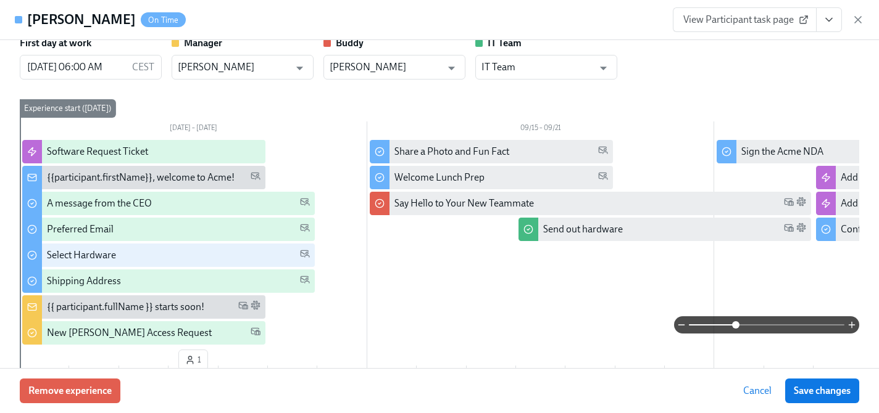
click at [741, 25] on span "View Participant task page" at bounding box center [744, 20] width 123 height 12
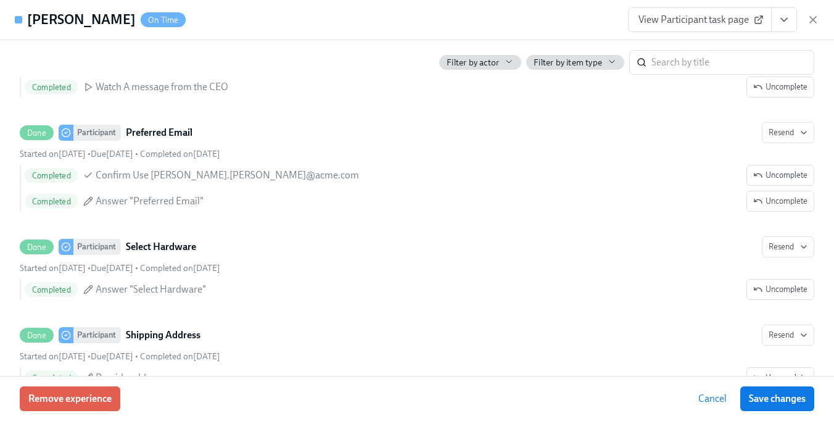
scroll to position [0, 15576]
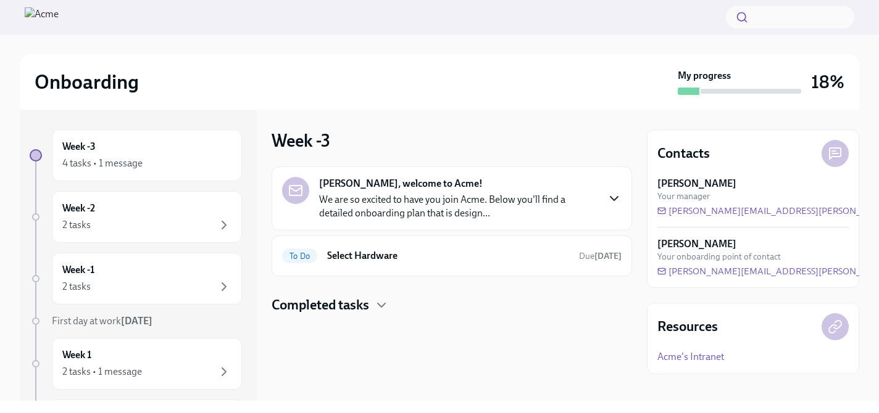
click at [613, 200] on icon "button" at bounding box center [613, 199] width 7 height 4
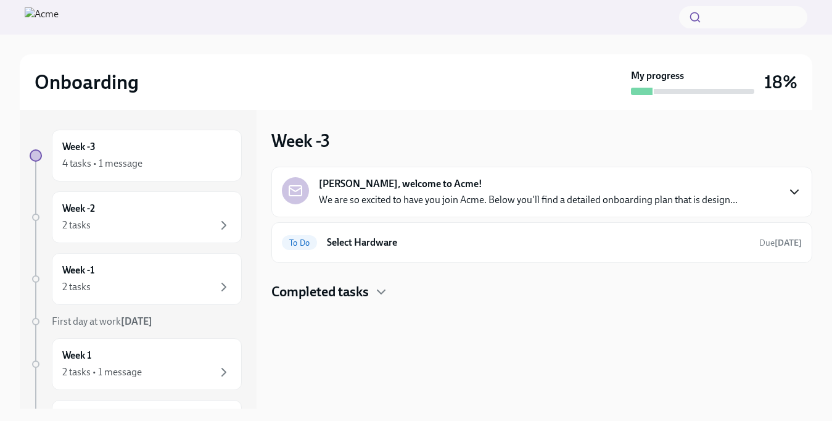
click at [792, 195] on icon "button" at bounding box center [794, 192] width 15 height 15
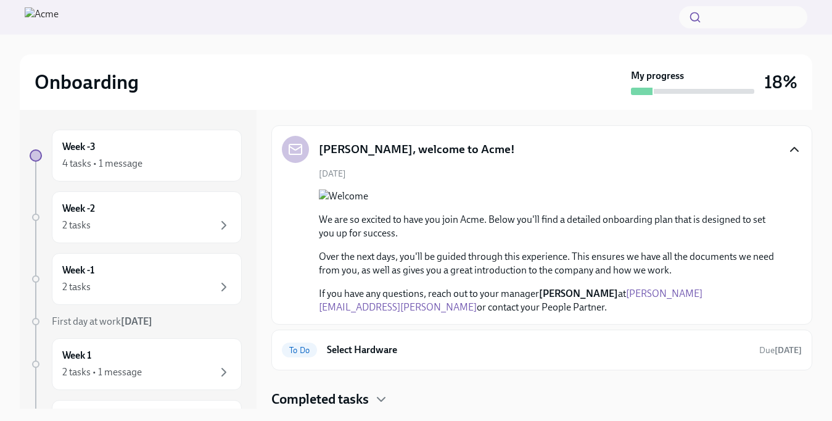
scroll to position [296, 0]
click at [676, 348] on h6 "Select Hardware" at bounding box center [538, 350] width 423 height 14
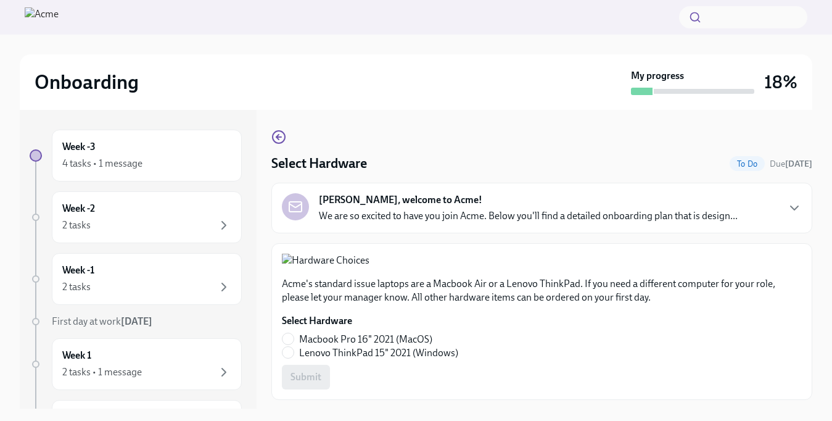
scroll to position [22, 0]
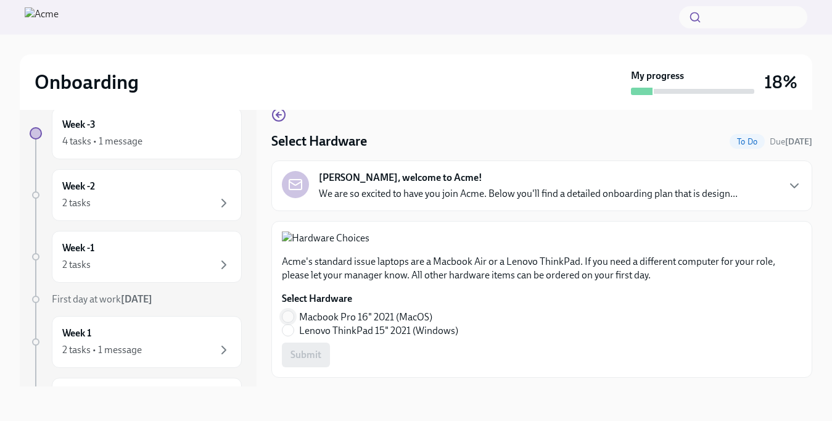
click at [286, 322] on input "Macbook Pro 16" 2021 (MacOS)" at bounding box center [288, 316] width 11 height 11
radio input "true"
click at [315, 361] on span "Submit" at bounding box center [306, 355] width 31 height 12
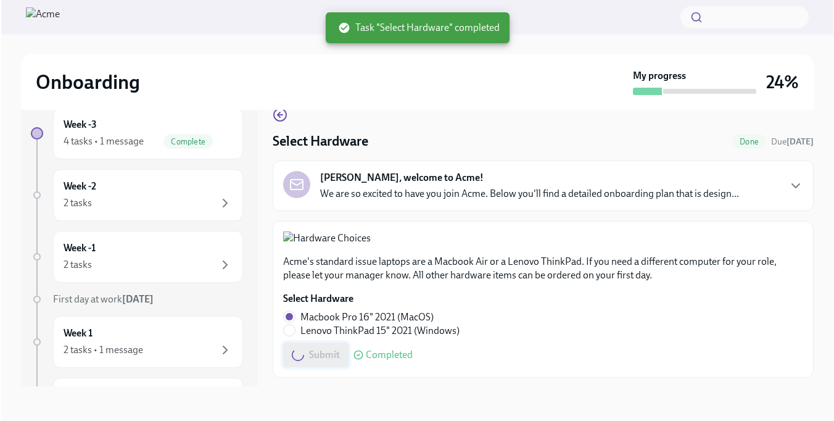
scroll to position [0, 0]
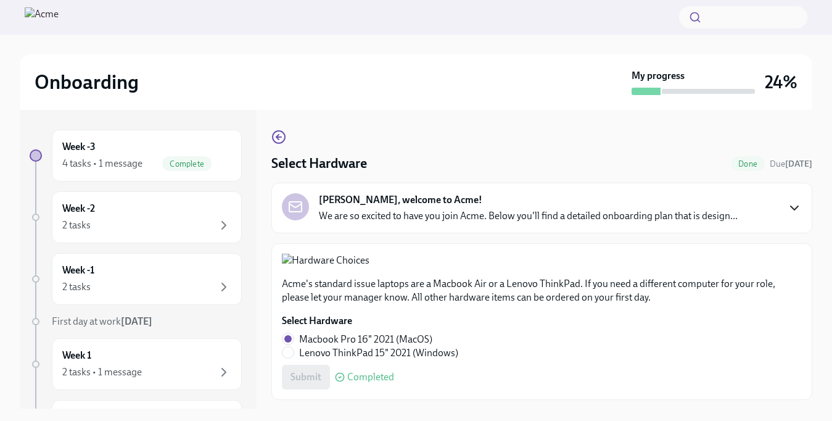
click at [789, 208] on icon "button" at bounding box center [794, 208] width 15 height 15
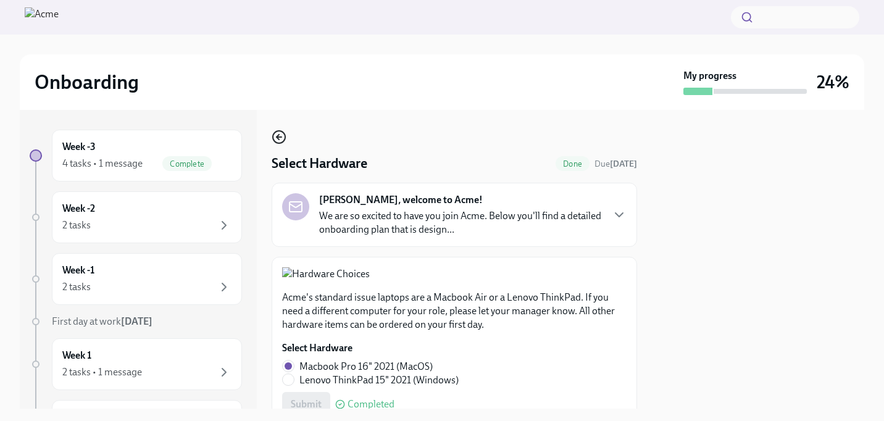
click at [280, 135] on icon "button" at bounding box center [279, 137] width 15 height 15
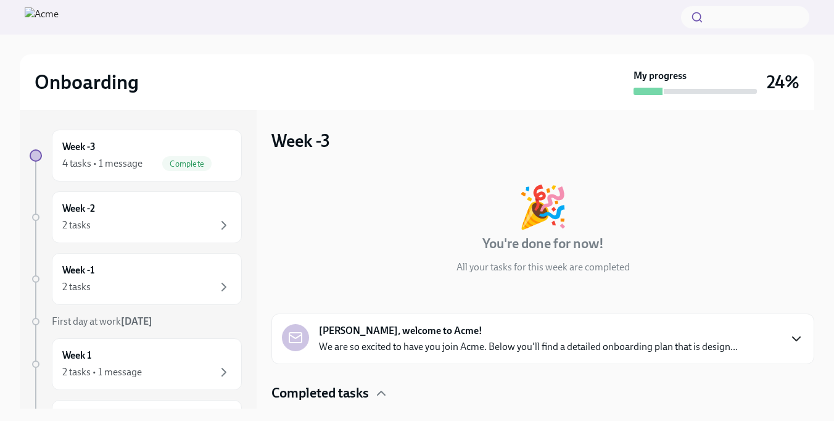
click at [797, 336] on icon "button" at bounding box center [796, 338] width 15 height 15
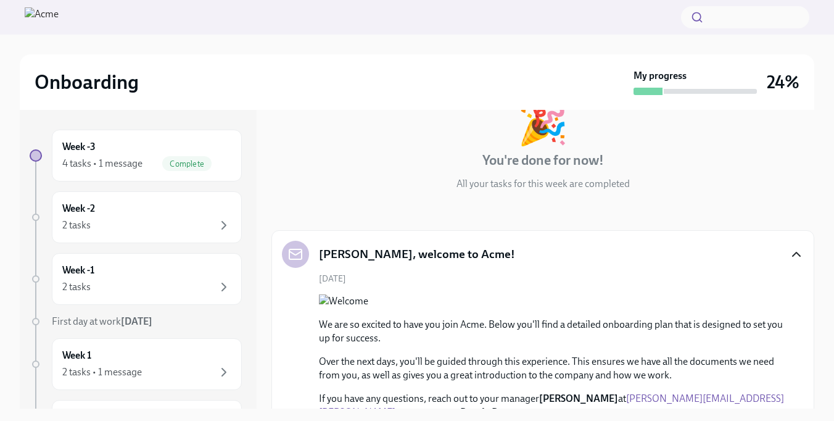
scroll to position [33, 0]
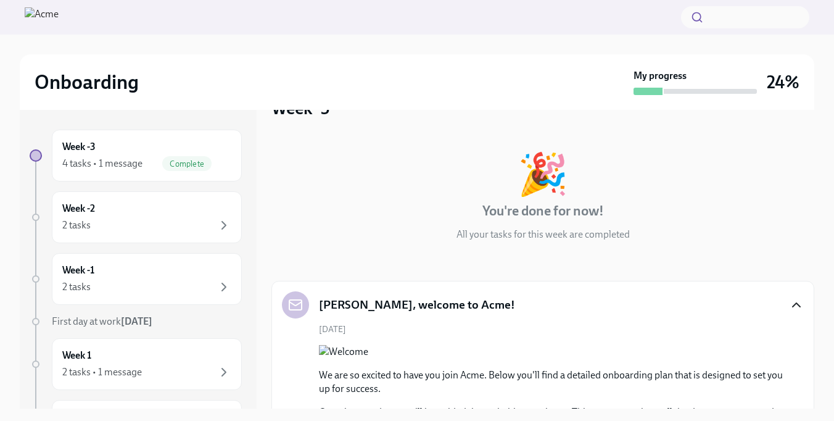
click at [792, 304] on icon "button" at bounding box center [796, 304] width 15 height 15
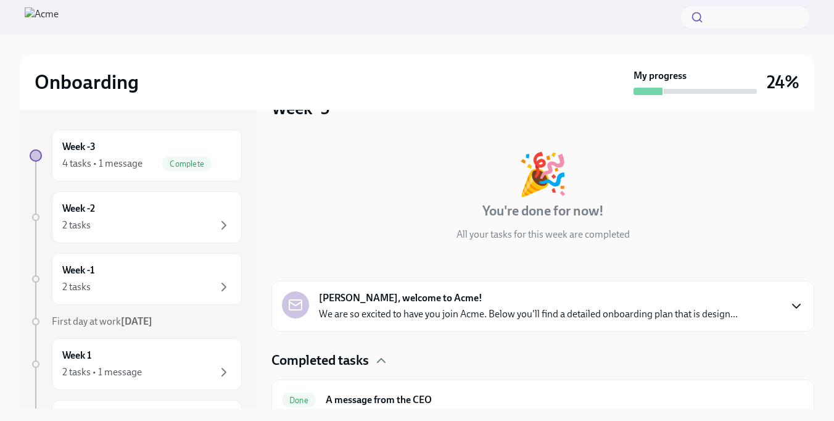
scroll to position [0, 0]
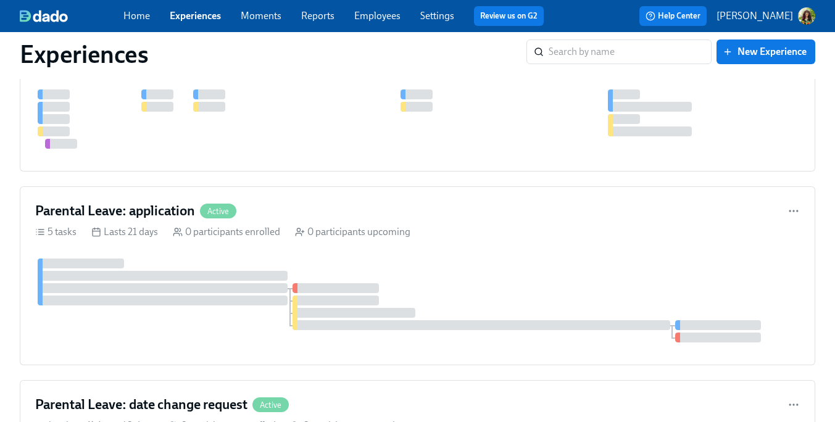
scroll to position [1517, 0]
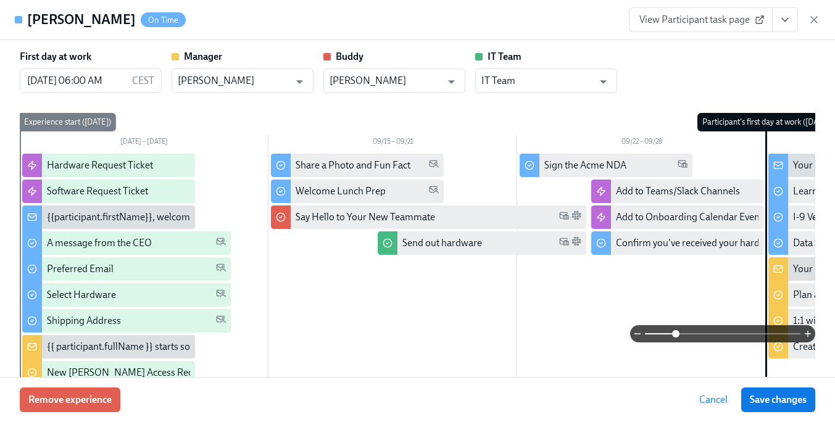
scroll to position [0, 15585]
